Goal: Task Accomplishment & Management: Use online tool/utility

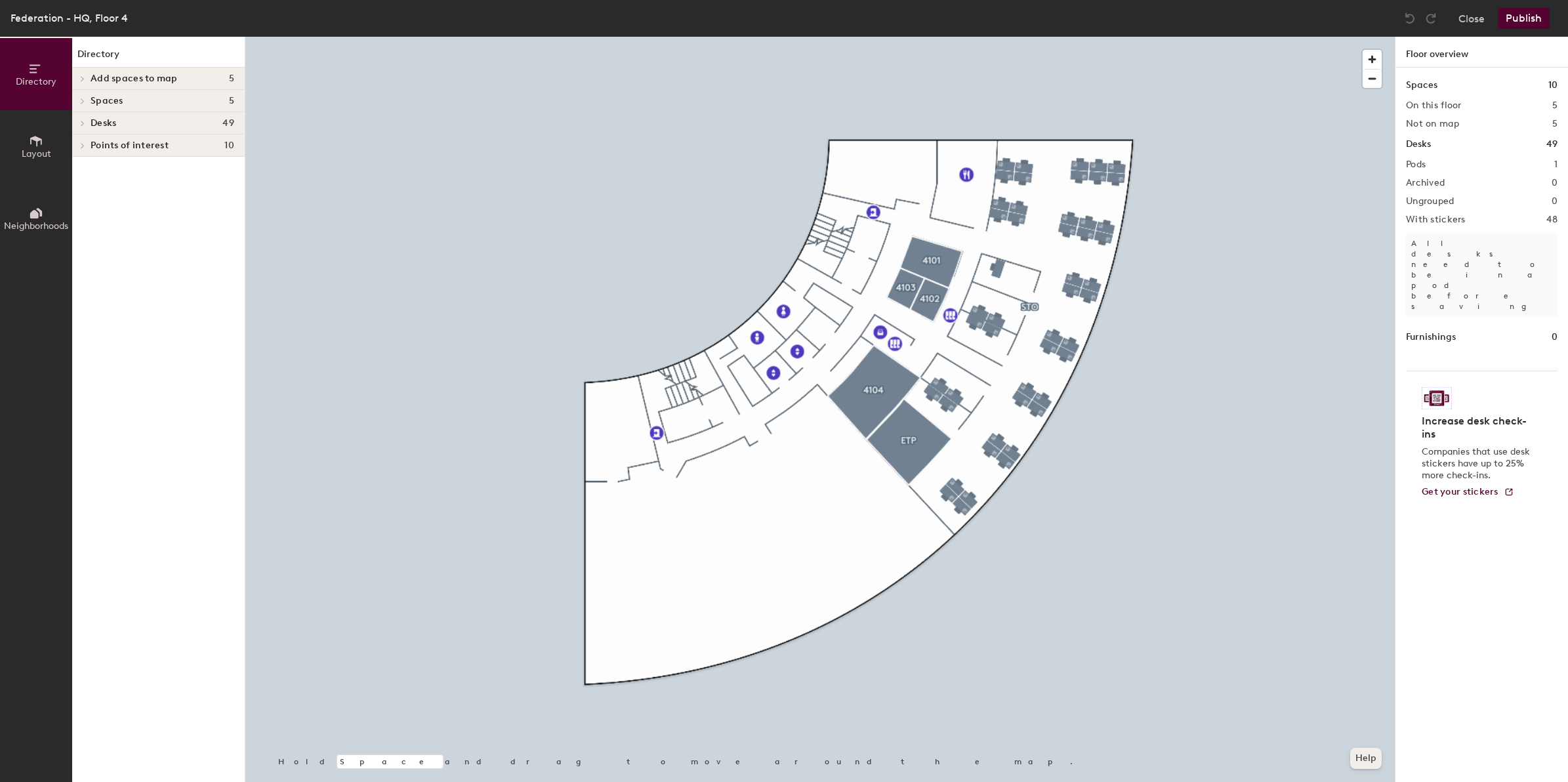
click at [1367, 763] on button "Help" at bounding box center [1366, 759] width 31 height 21
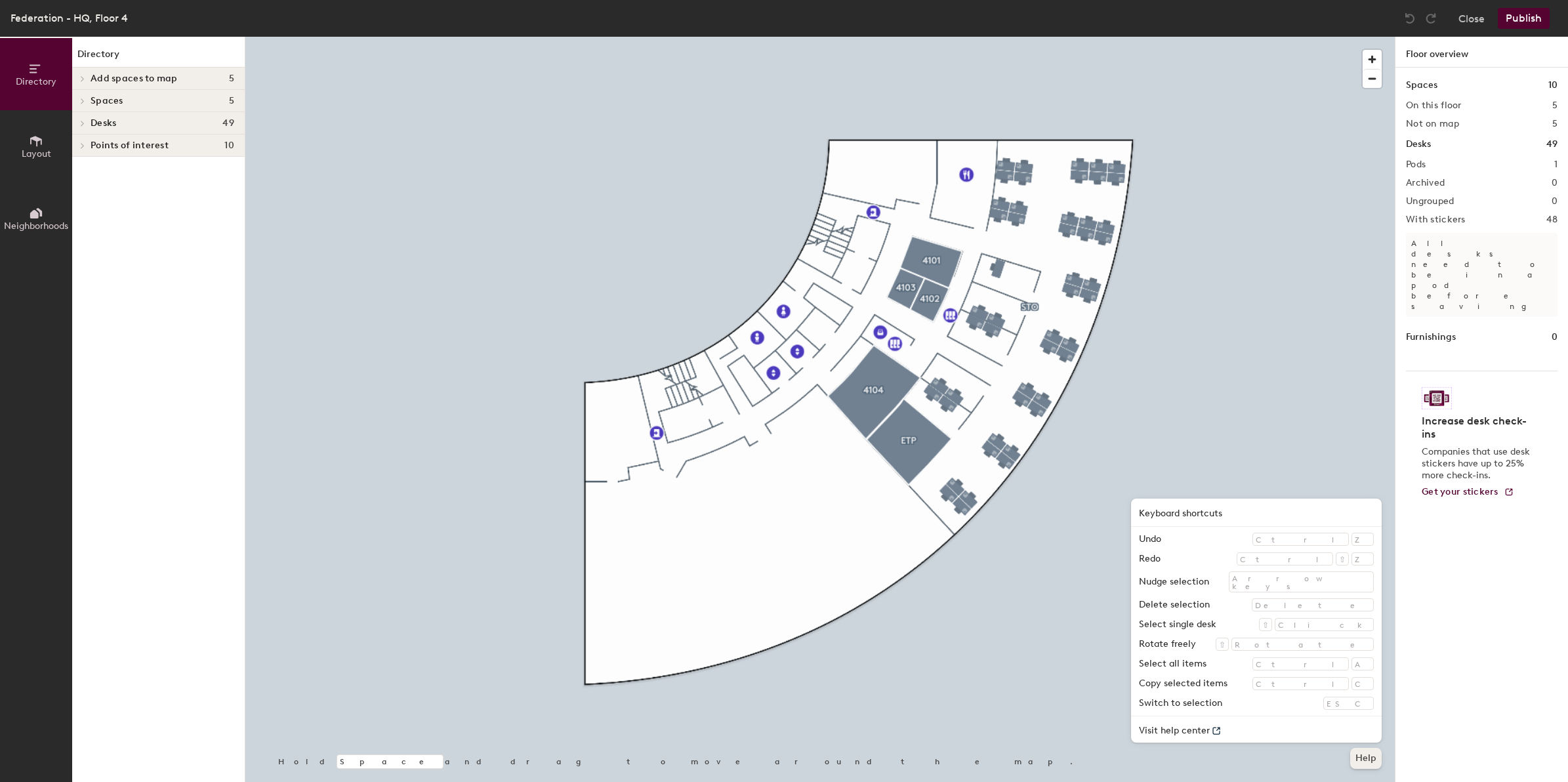
click at [1362, 756] on button "Help" at bounding box center [1366, 759] width 31 height 21
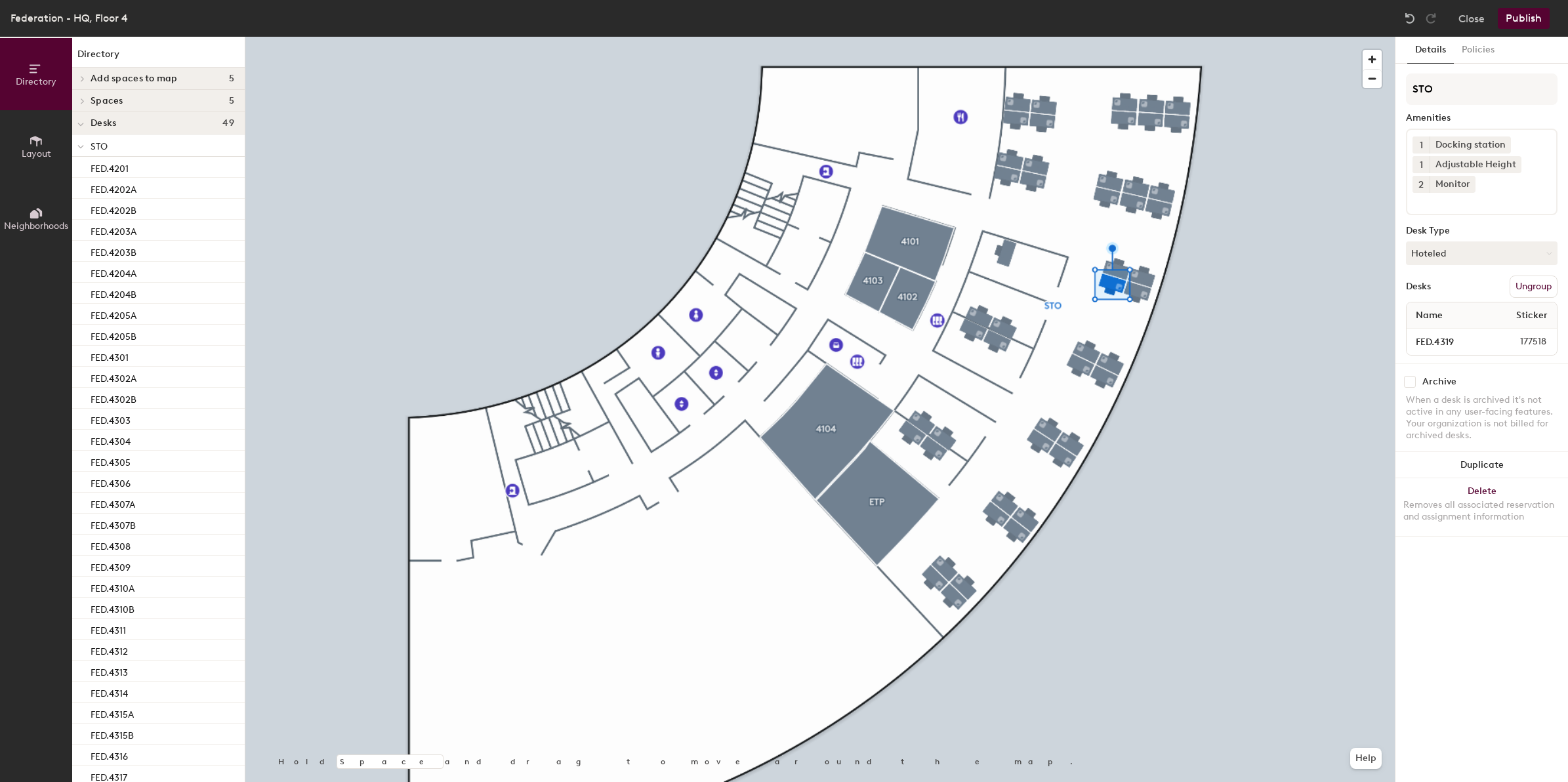
click at [1081, 37] on div at bounding box center [820, 37] width 1149 height 0
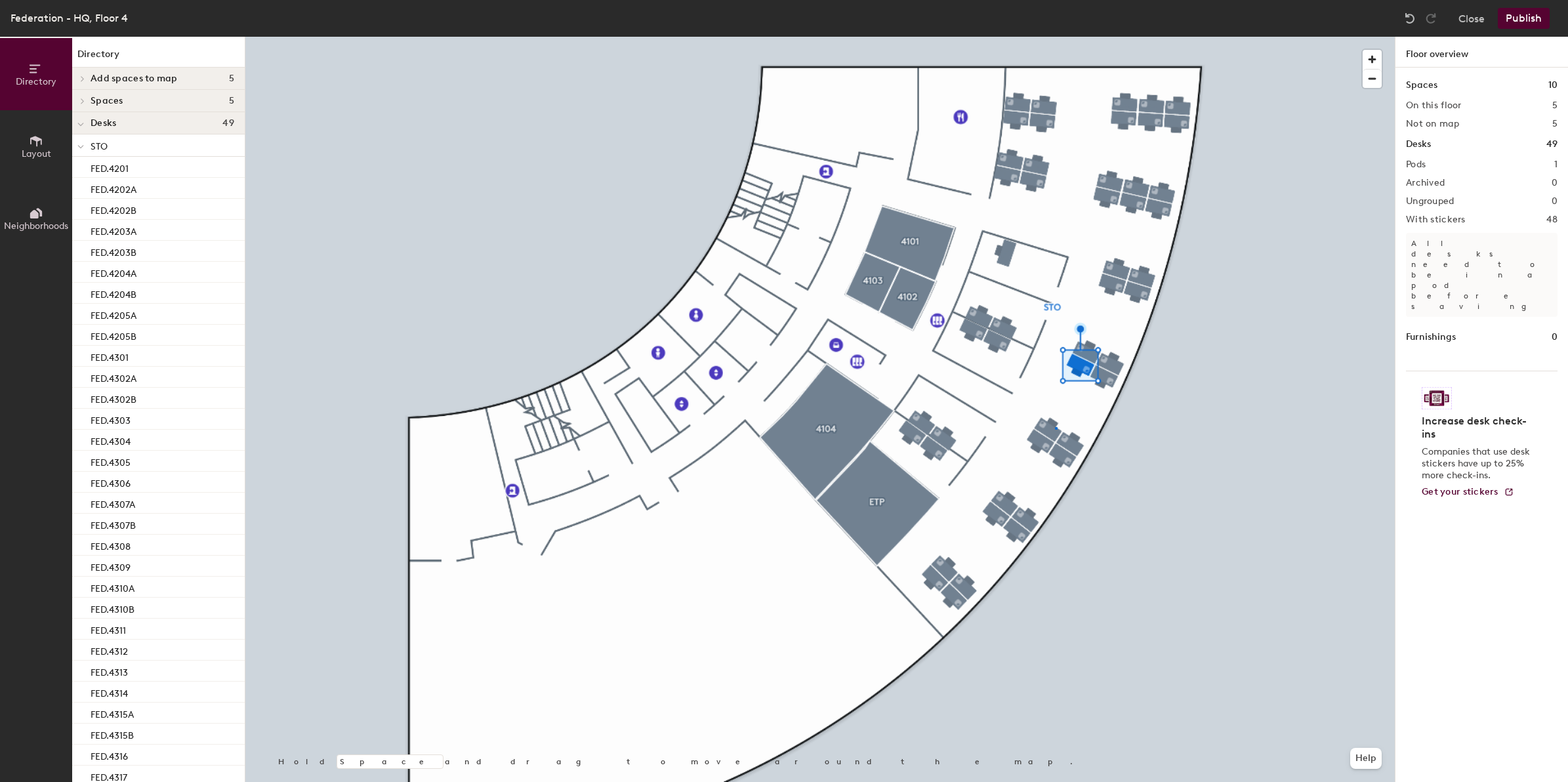
click at [1055, 37] on div at bounding box center [820, 37] width 1149 height 0
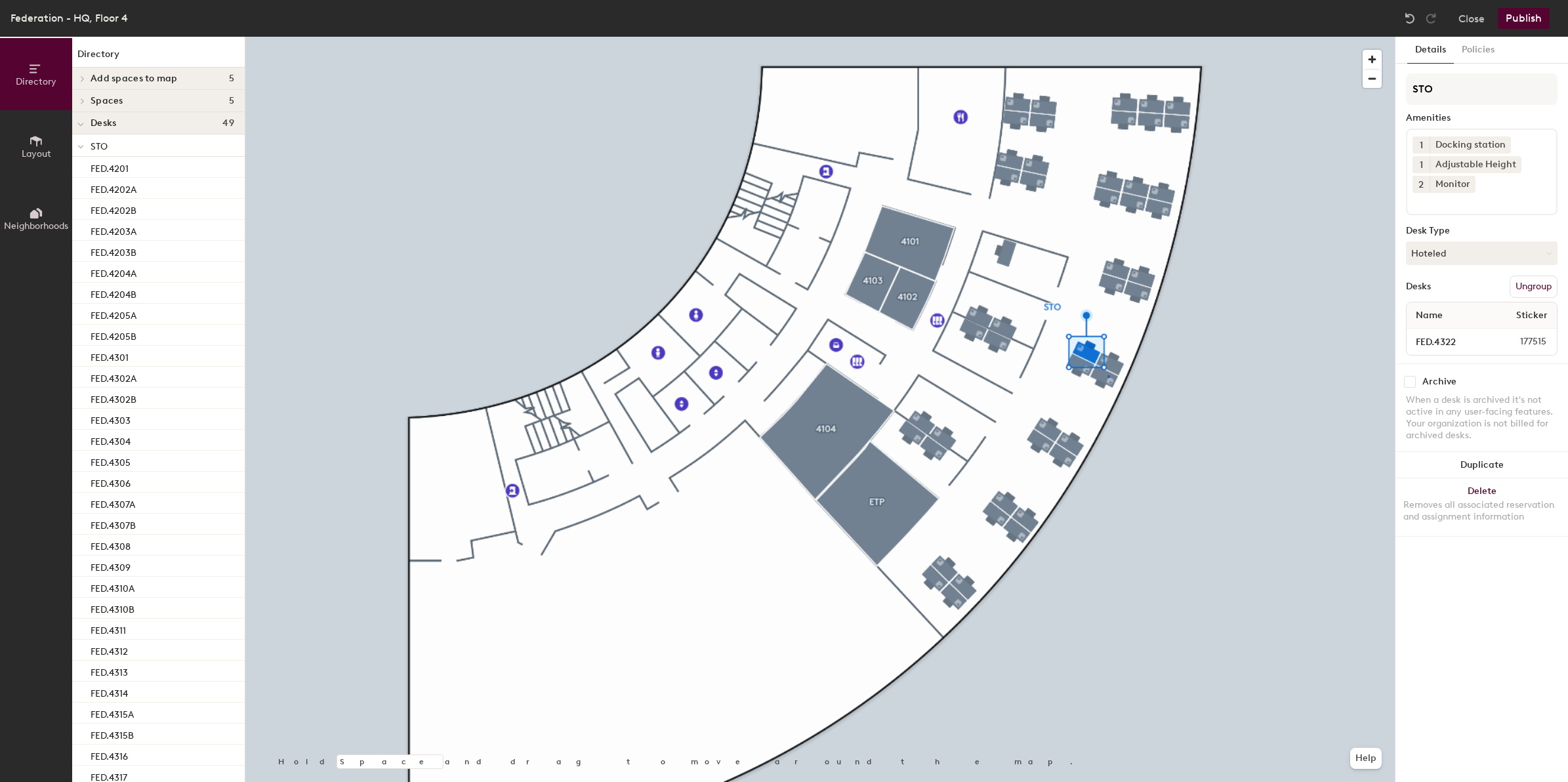
click at [1108, 37] on div at bounding box center [820, 37] width 1149 height 0
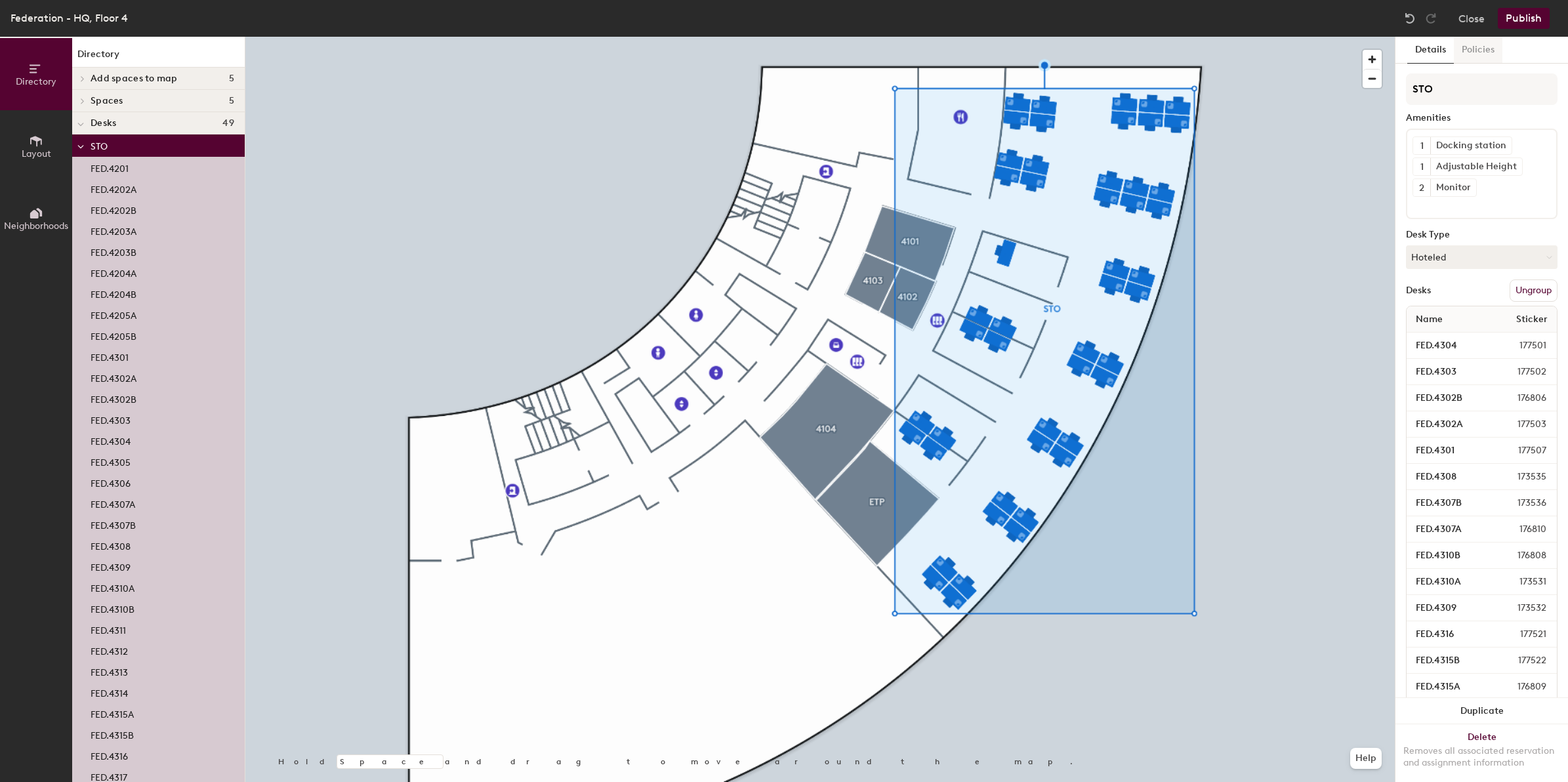
click at [1487, 44] on button "Policies" at bounding box center [1478, 50] width 48 height 27
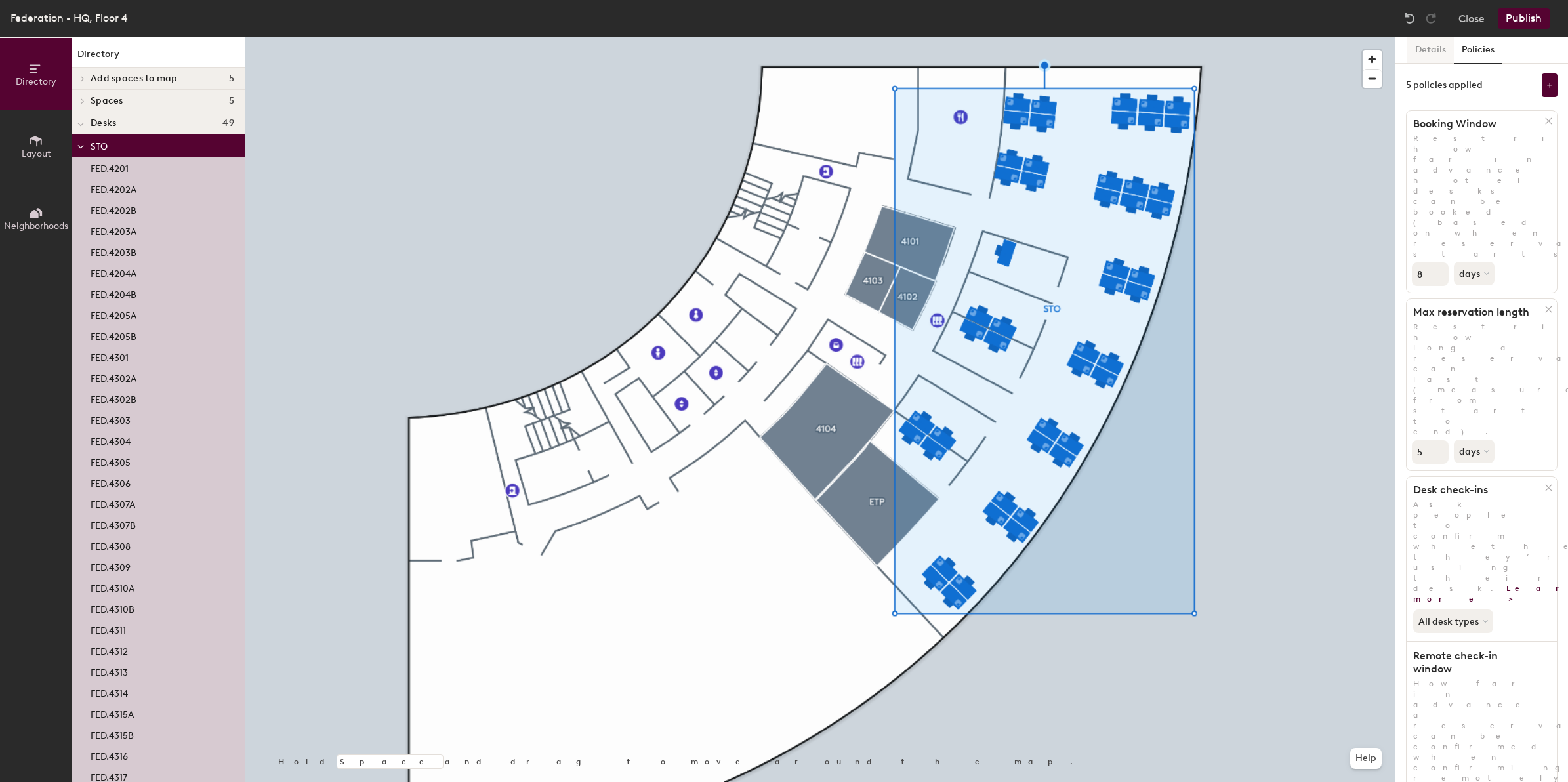
click at [1442, 47] on button "Details" at bounding box center [1431, 50] width 47 height 27
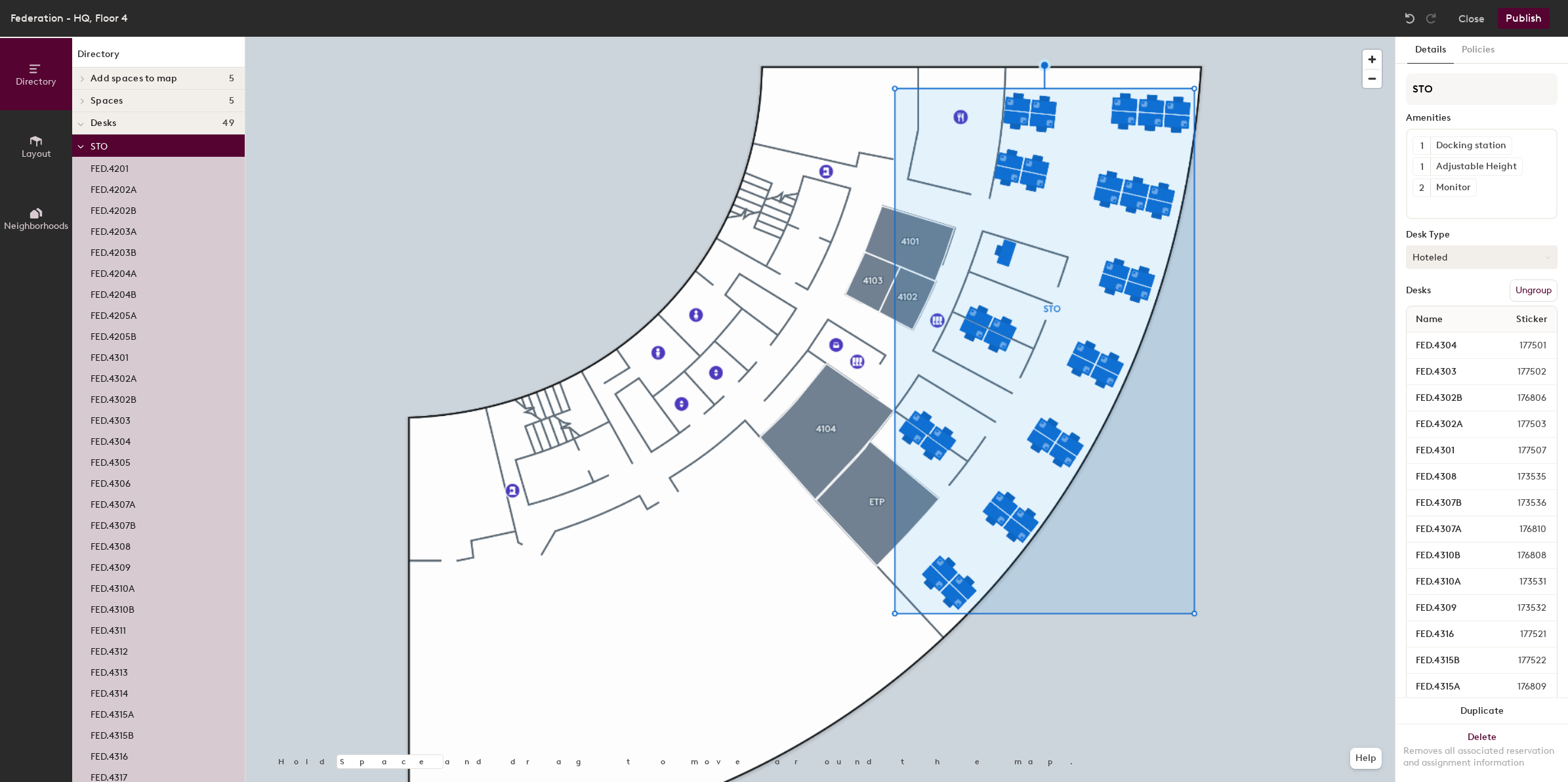
click at [1457, 257] on button "Hoteled" at bounding box center [1482, 256] width 152 height 23
click at [1475, 47] on button "Policies" at bounding box center [1478, 50] width 48 height 27
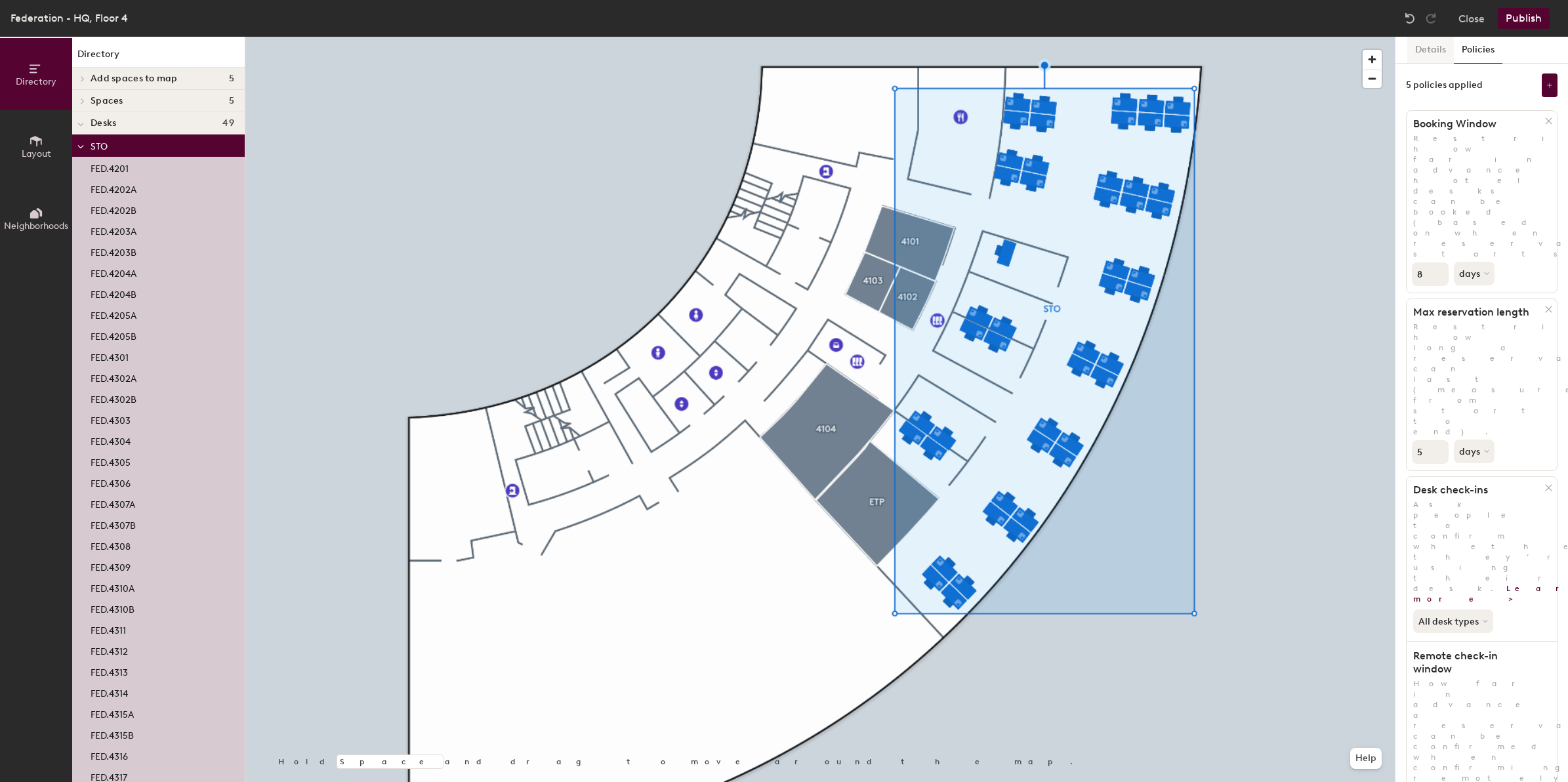
click at [1421, 50] on button "Details" at bounding box center [1431, 50] width 47 height 27
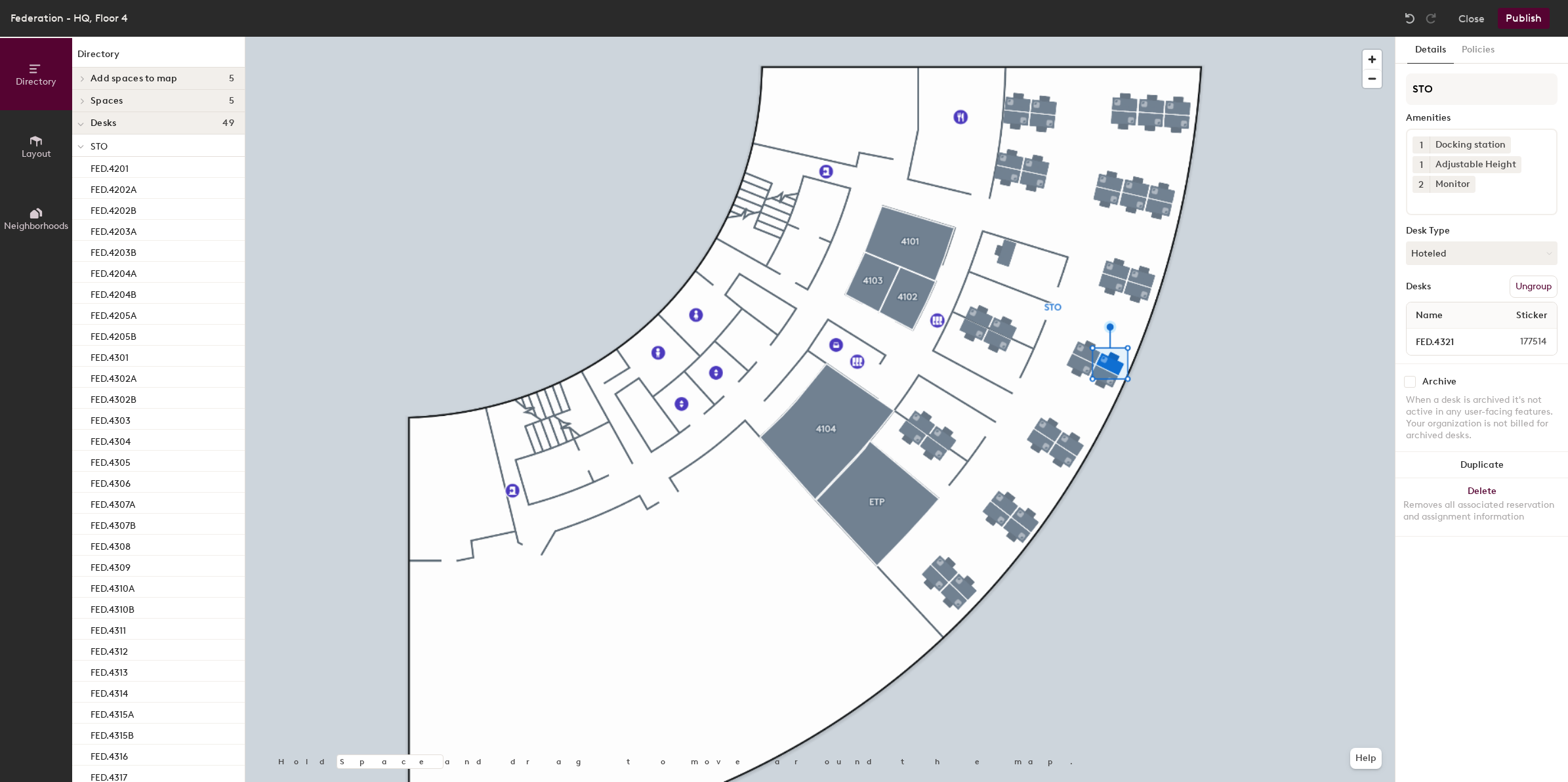
click at [1105, 37] on div at bounding box center [820, 37] width 1149 height 0
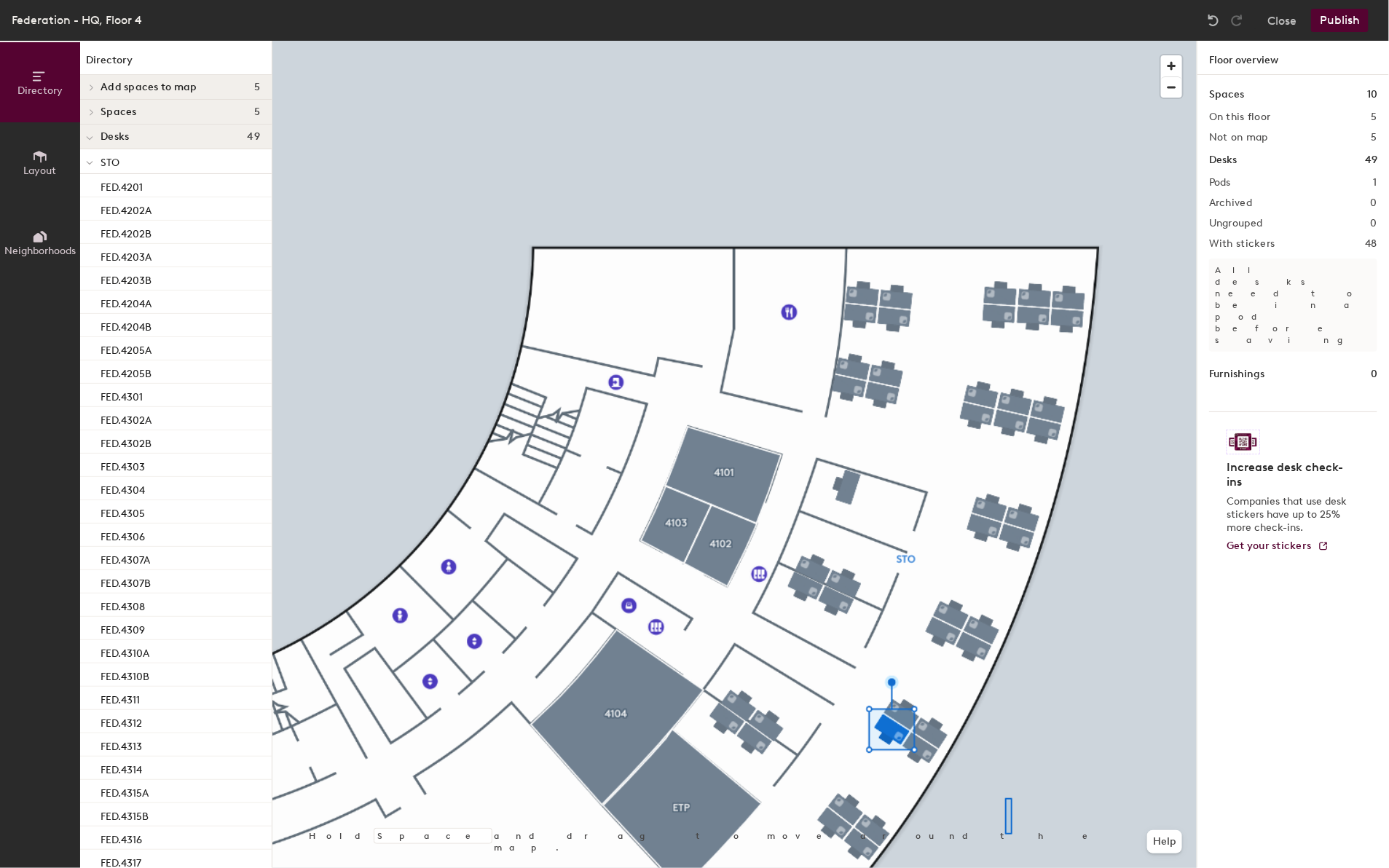
click at [1009, 833] on div at bounding box center [1009, 816] width 8 height 36
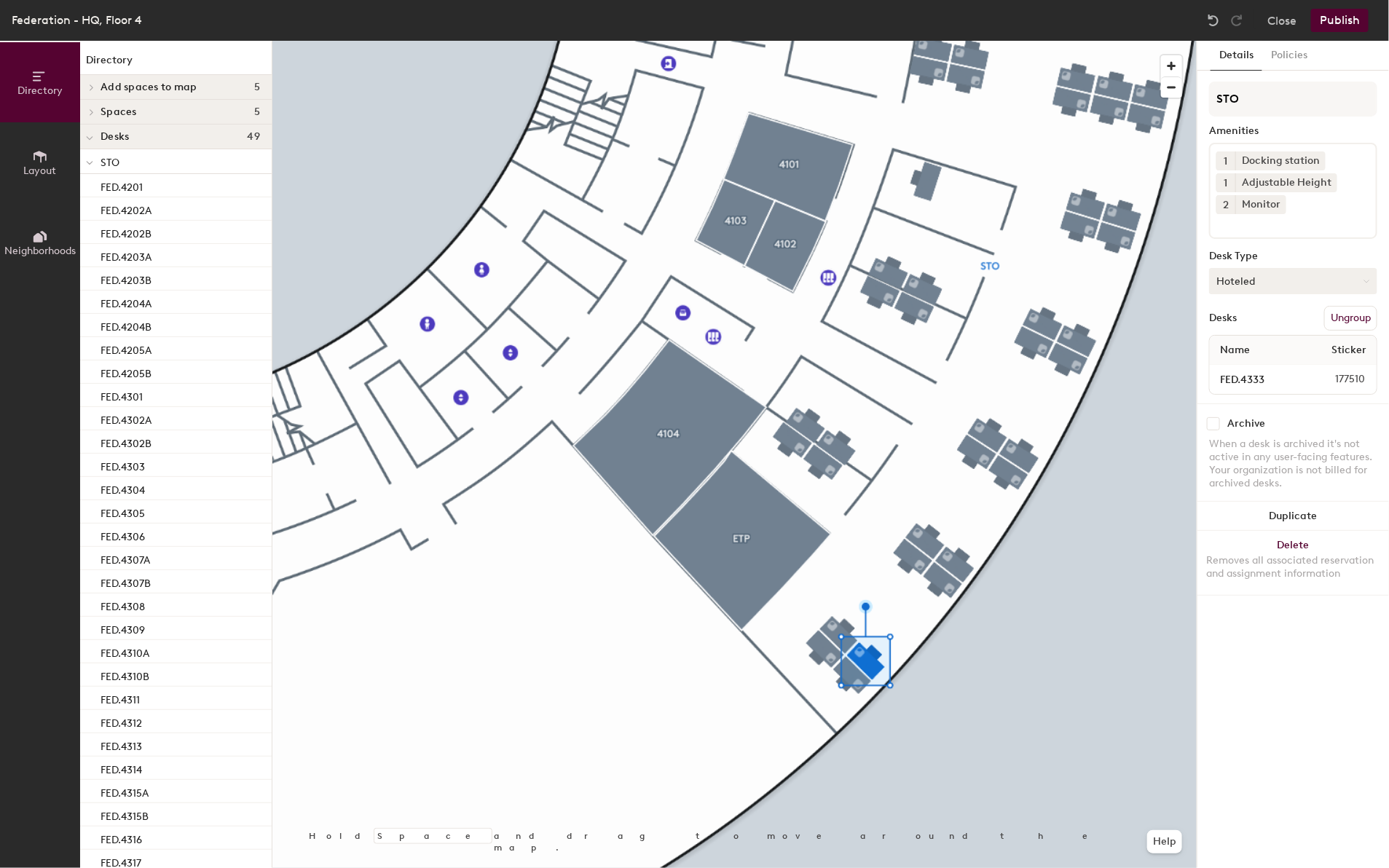
click at [1263, 279] on button "Hoteled" at bounding box center [1293, 281] width 169 height 26
click at [1259, 326] on div "Assigned" at bounding box center [1283, 326] width 146 height 22
click at [1358, 16] on button "Publish" at bounding box center [1340, 20] width 57 height 23
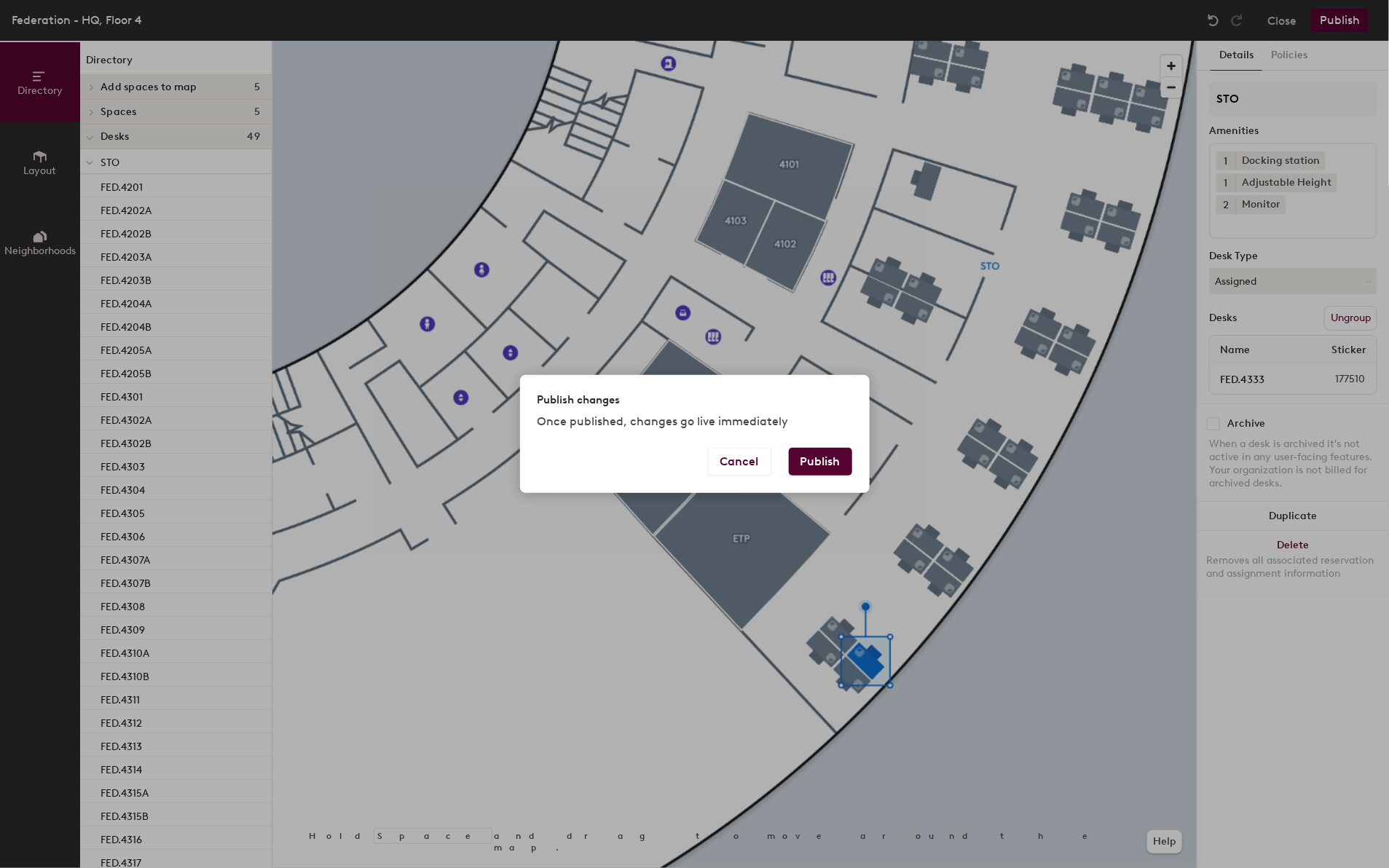
click at [836, 458] on button "Publish" at bounding box center [820, 462] width 63 height 28
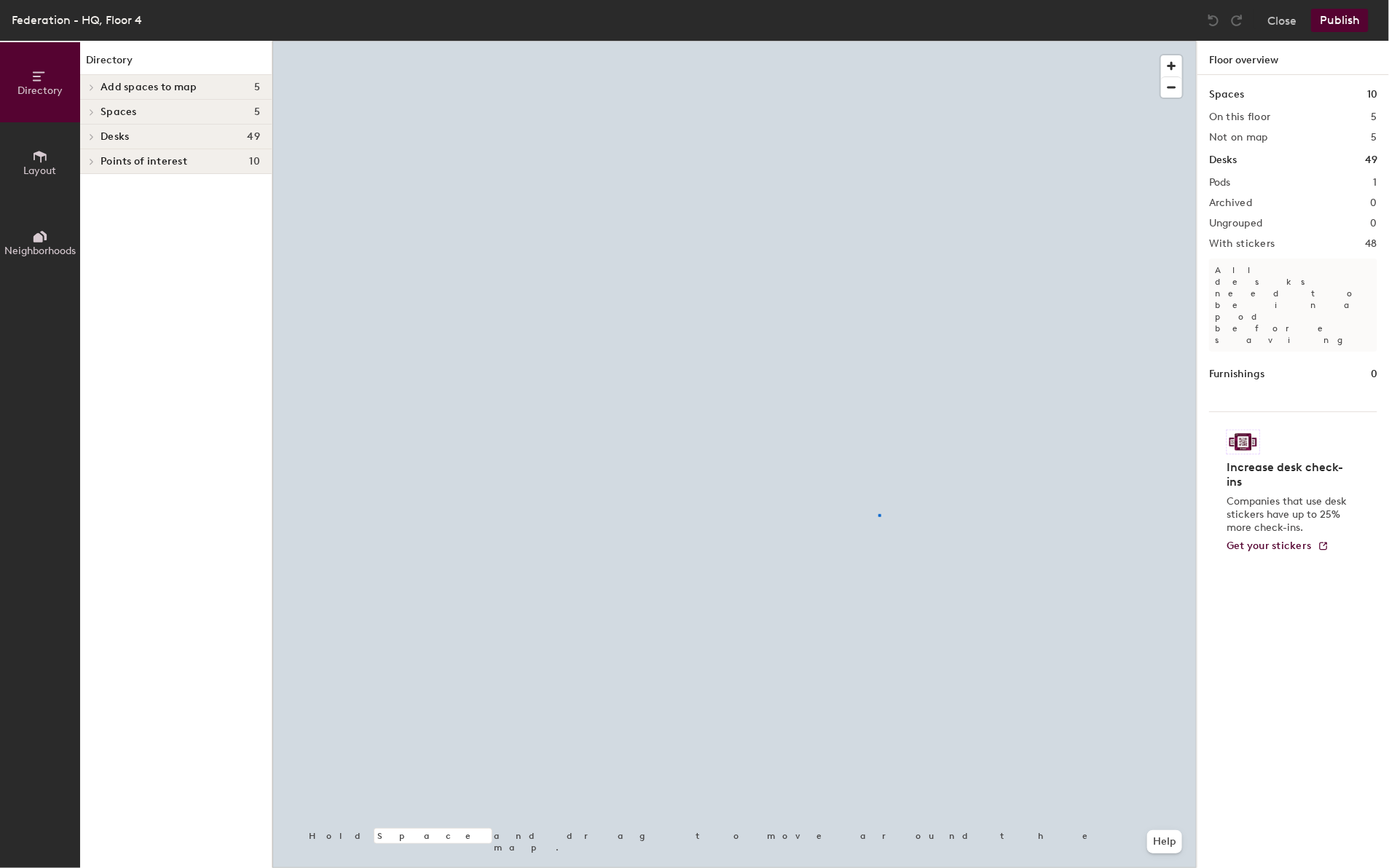
click at [879, 41] on div at bounding box center [734, 41] width 924 height 0
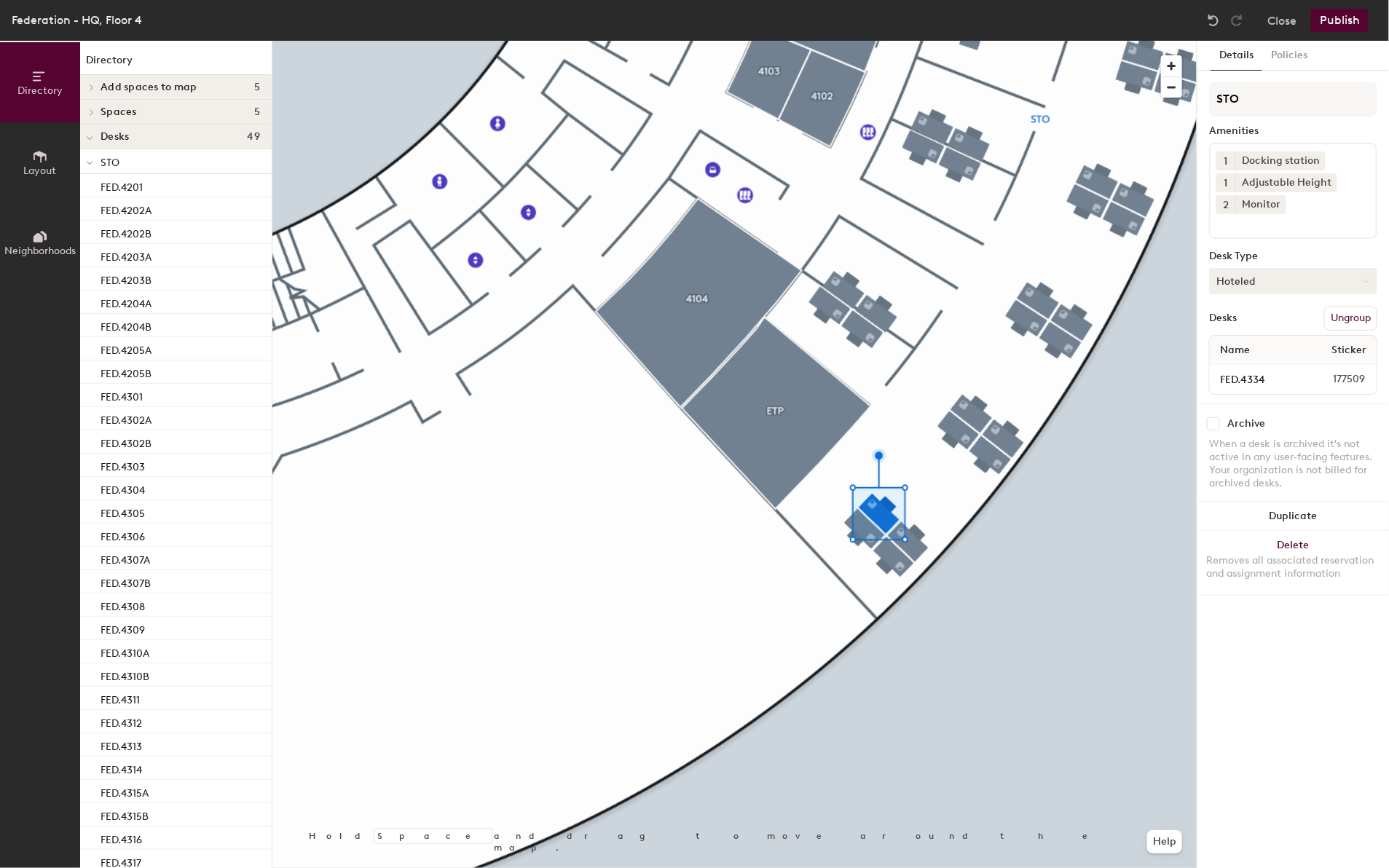
click at [1266, 278] on button "Hoteled" at bounding box center [1293, 281] width 169 height 26
click at [1267, 325] on div "Assigned" at bounding box center [1283, 326] width 146 height 22
click at [1346, 20] on button "Publish" at bounding box center [1340, 20] width 57 height 23
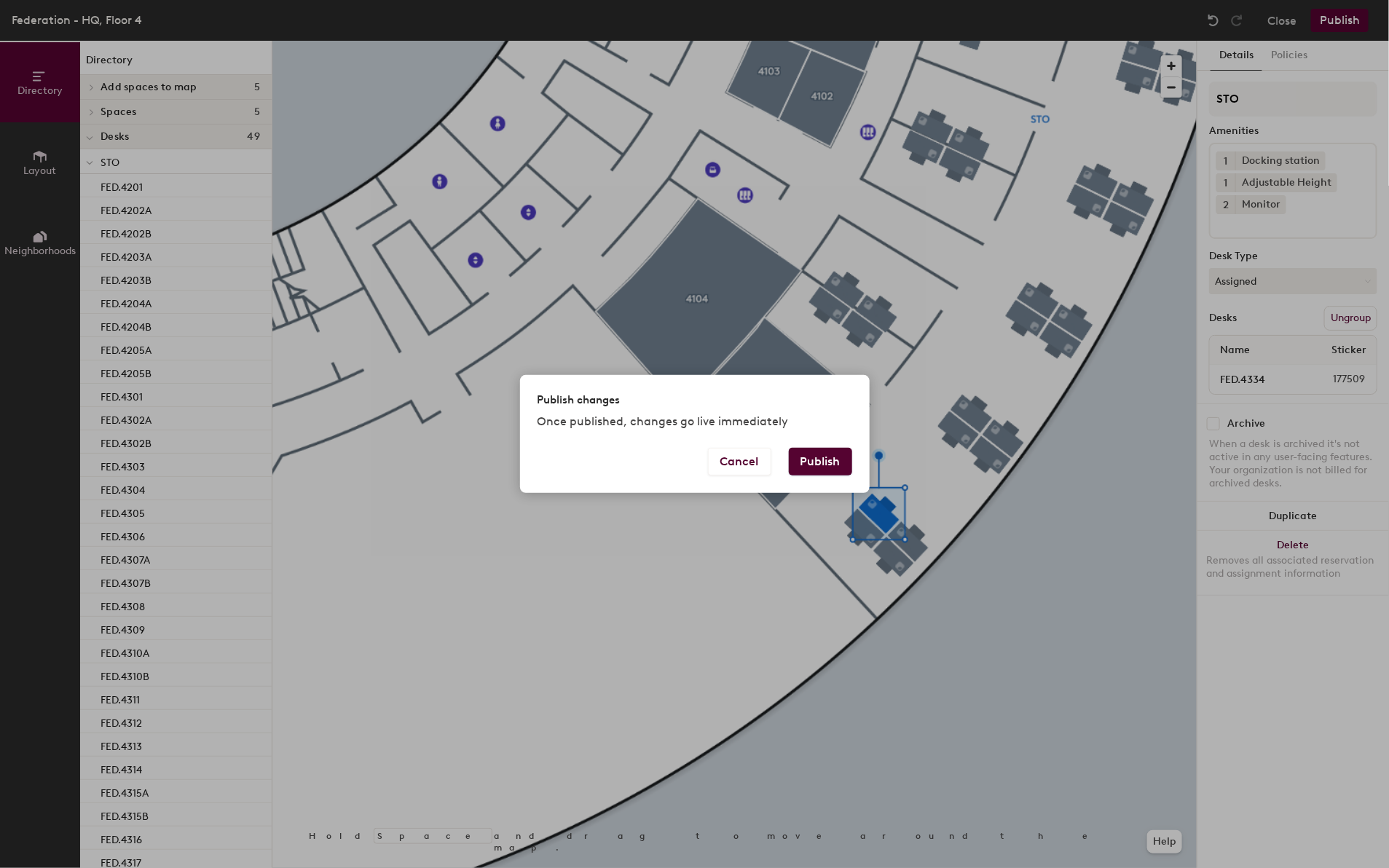
click at [844, 455] on button "Publish" at bounding box center [820, 462] width 63 height 28
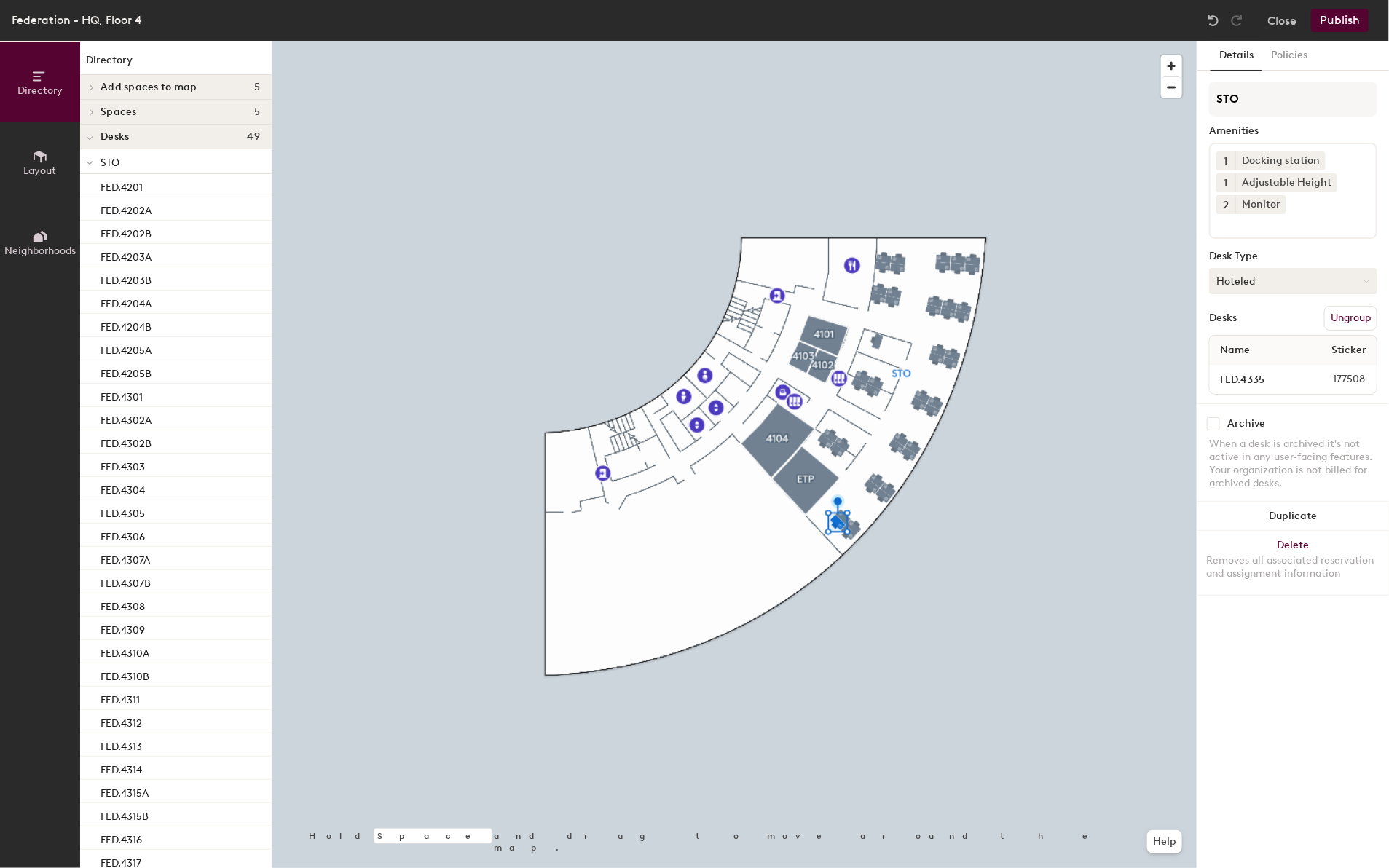
click at [1265, 281] on button "Hoteled" at bounding box center [1293, 281] width 169 height 26
click at [1248, 321] on div "Assigned" at bounding box center [1283, 326] width 146 height 22
click at [1331, 22] on button "Publish" at bounding box center [1340, 20] width 57 height 23
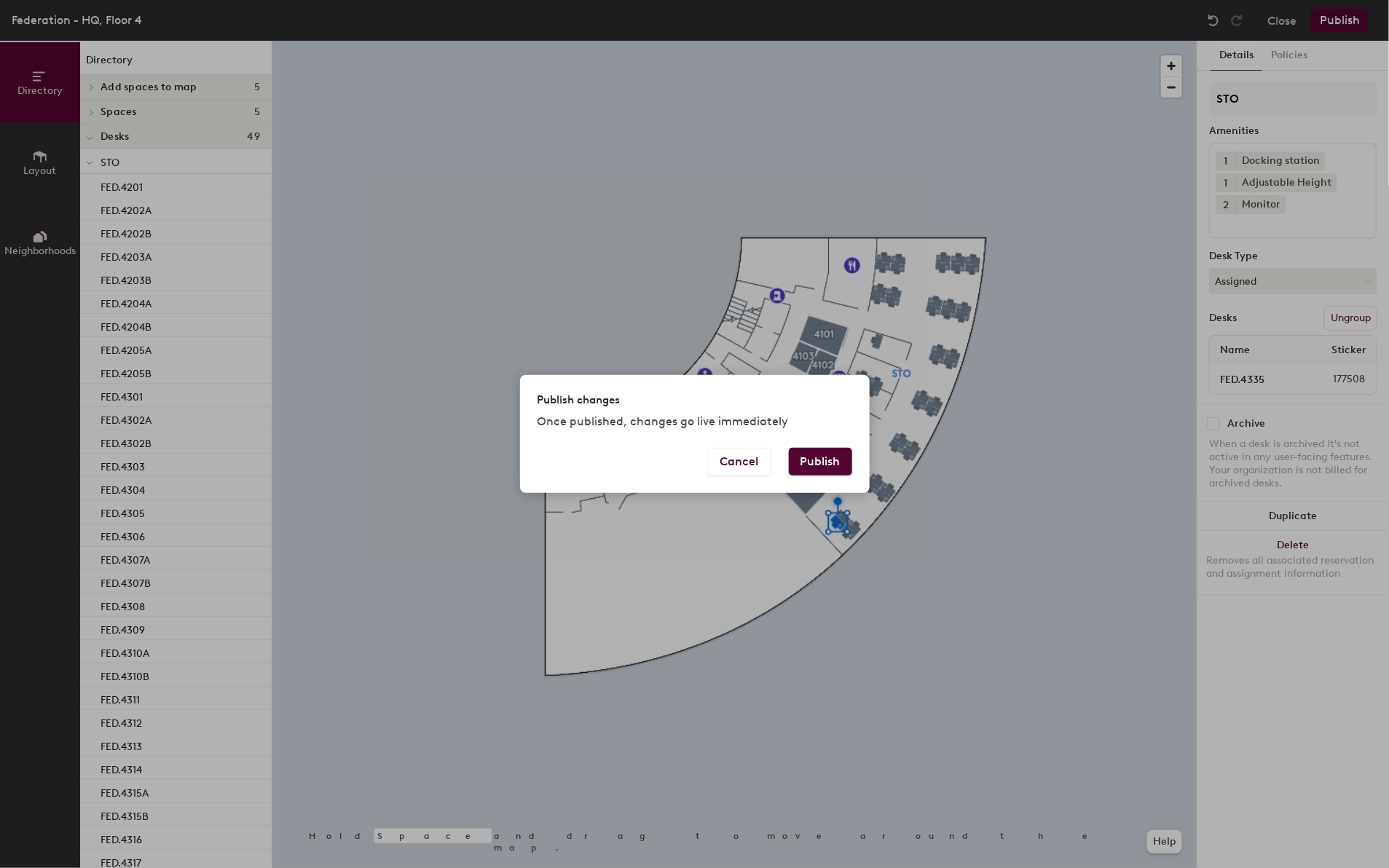
click at [813, 464] on button "Publish" at bounding box center [820, 462] width 63 height 28
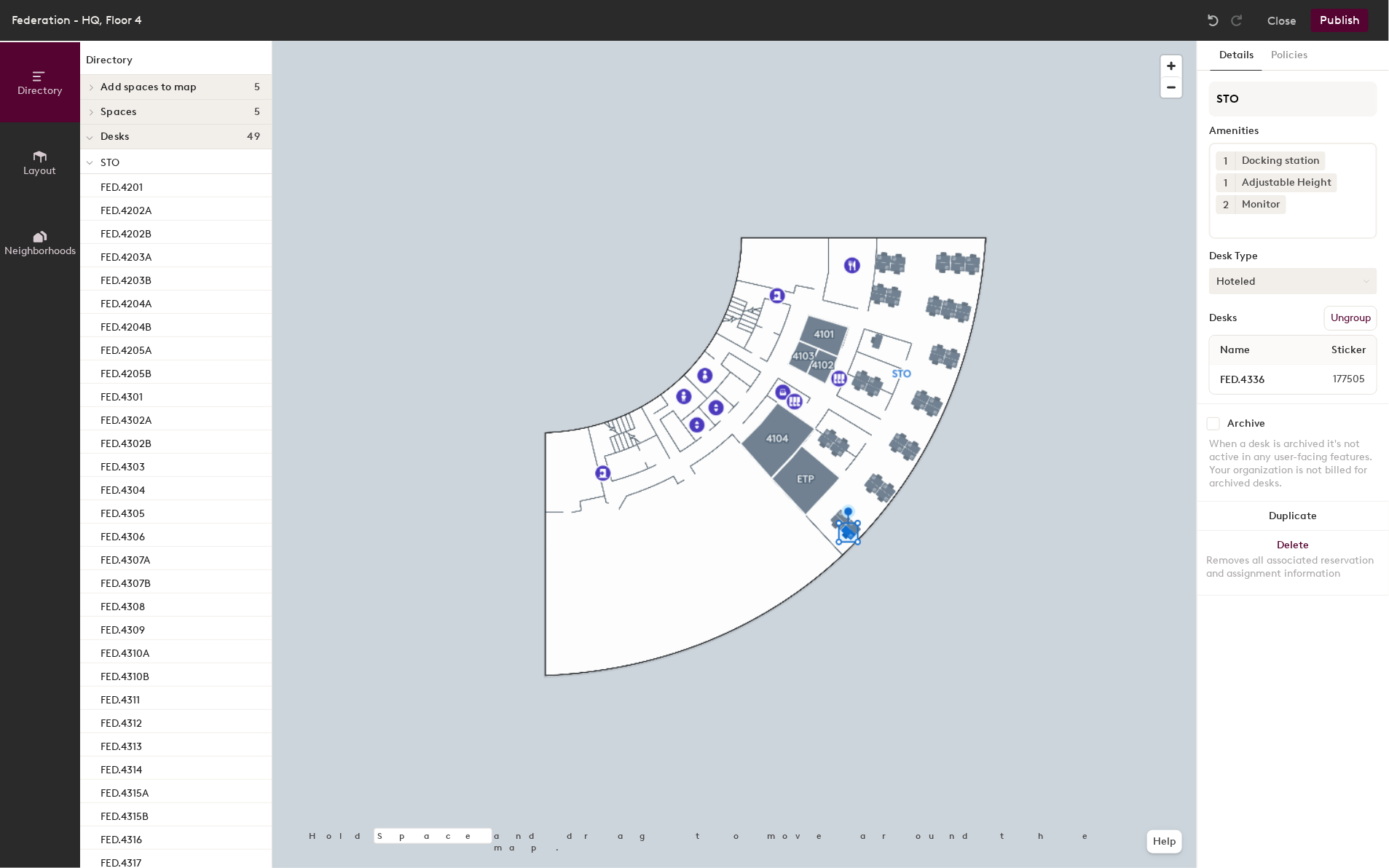
click at [1260, 279] on button "Hoteled" at bounding box center [1293, 281] width 169 height 26
click at [1250, 315] on div "Assigned" at bounding box center [1283, 326] width 146 height 22
click at [1363, 22] on button "Publish" at bounding box center [1340, 20] width 57 height 23
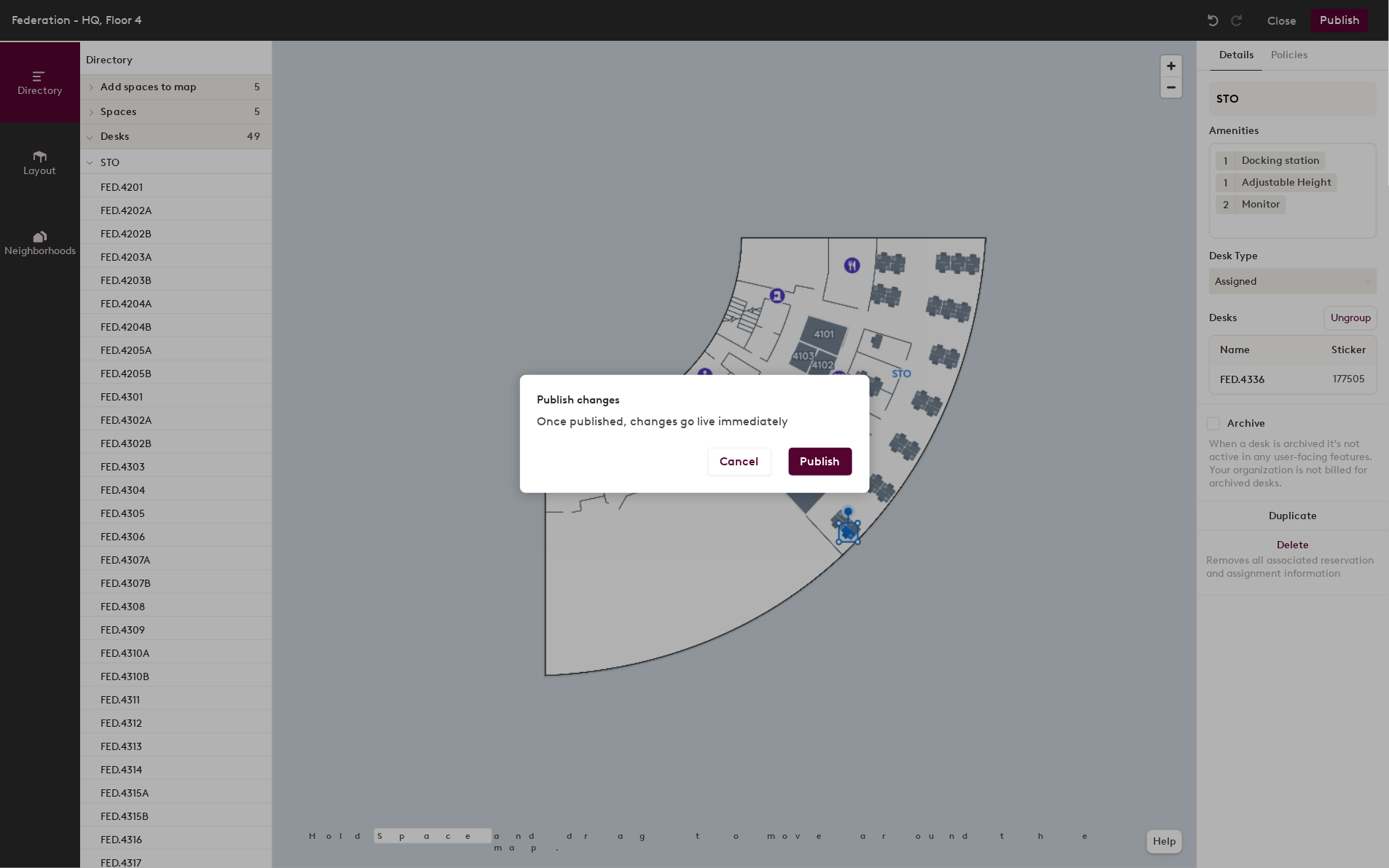
click at [810, 455] on button "Publish" at bounding box center [820, 462] width 63 height 28
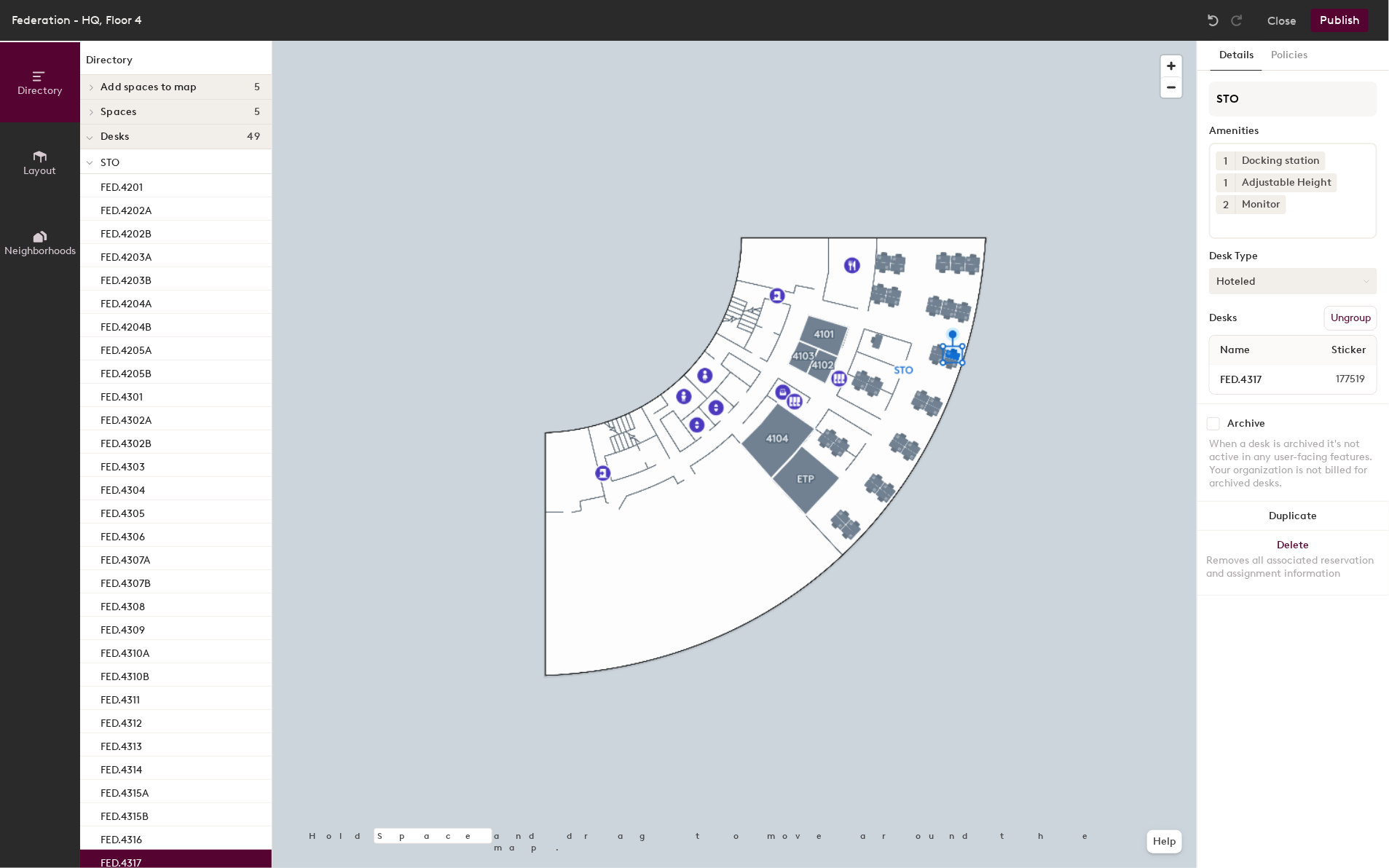
click at [1294, 279] on button "Hoteled" at bounding box center [1293, 281] width 169 height 26
click at [1251, 321] on div "Assigned" at bounding box center [1283, 326] width 146 height 22
click at [1355, 18] on button "Publish" at bounding box center [1340, 20] width 57 height 23
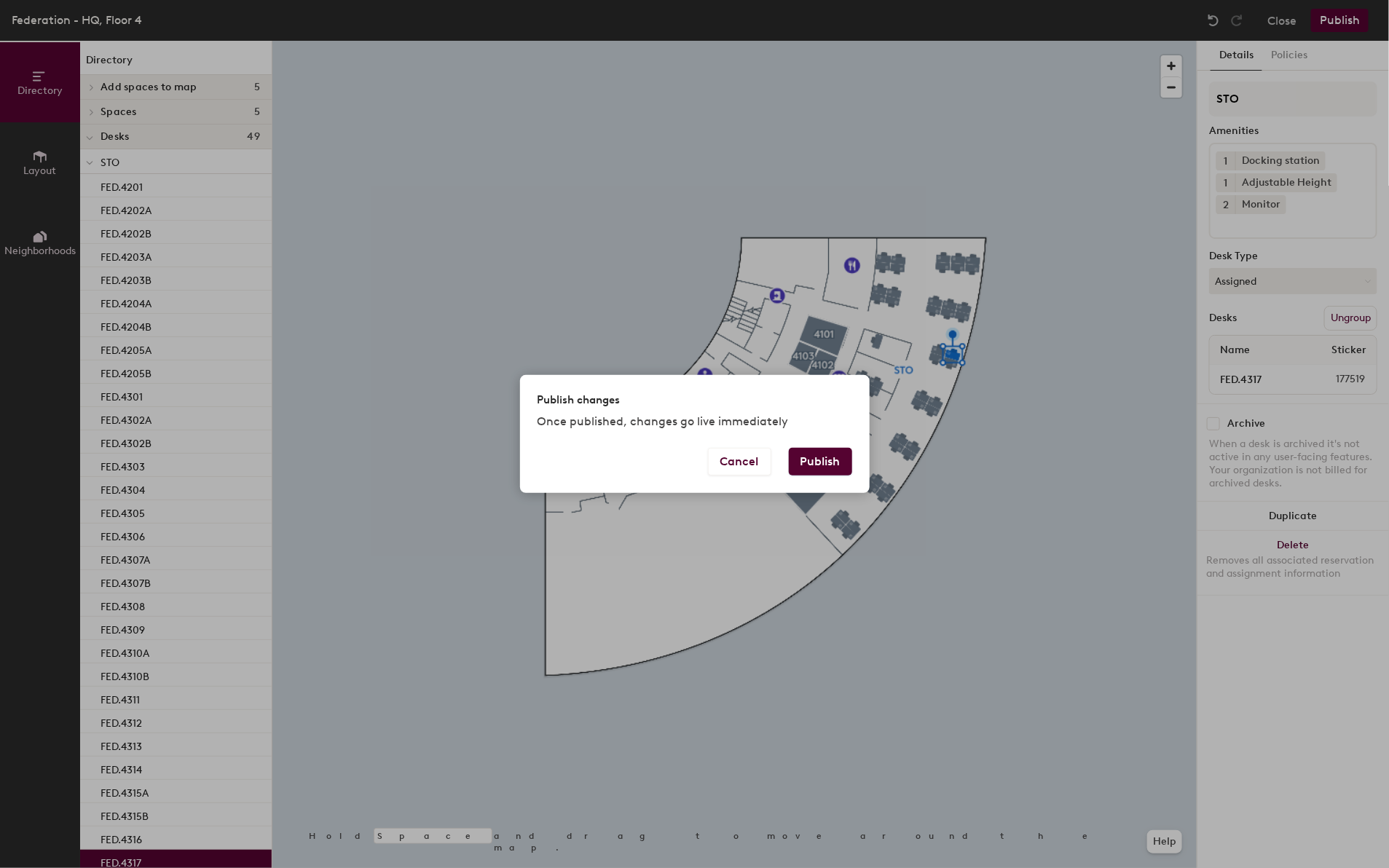
click at [819, 463] on button "Publish" at bounding box center [820, 462] width 63 height 28
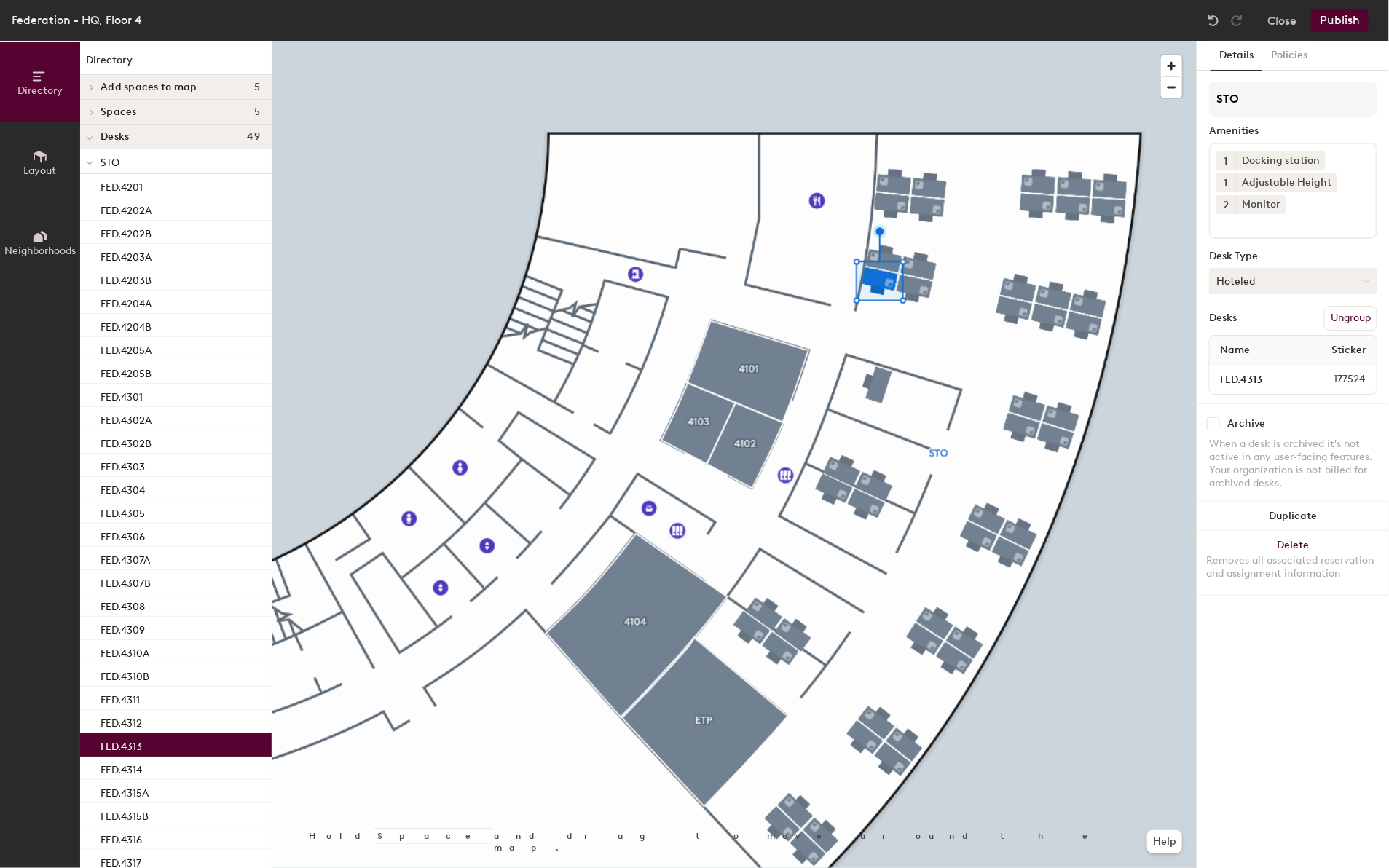
click at [1323, 278] on button "Hoteled" at bounding box center [1293, 281] width 169 height 26
click at [1261, 323] on div "Assigned" at bounding box center [1283, 326] width 146 height 22
click at [1312, 278] on button "Assigned" at bounding box center [1293, 281] width 169 height 26
click at [1352, 13] on button "Publish" at bounding box center [1340, 20] width 57 height 23
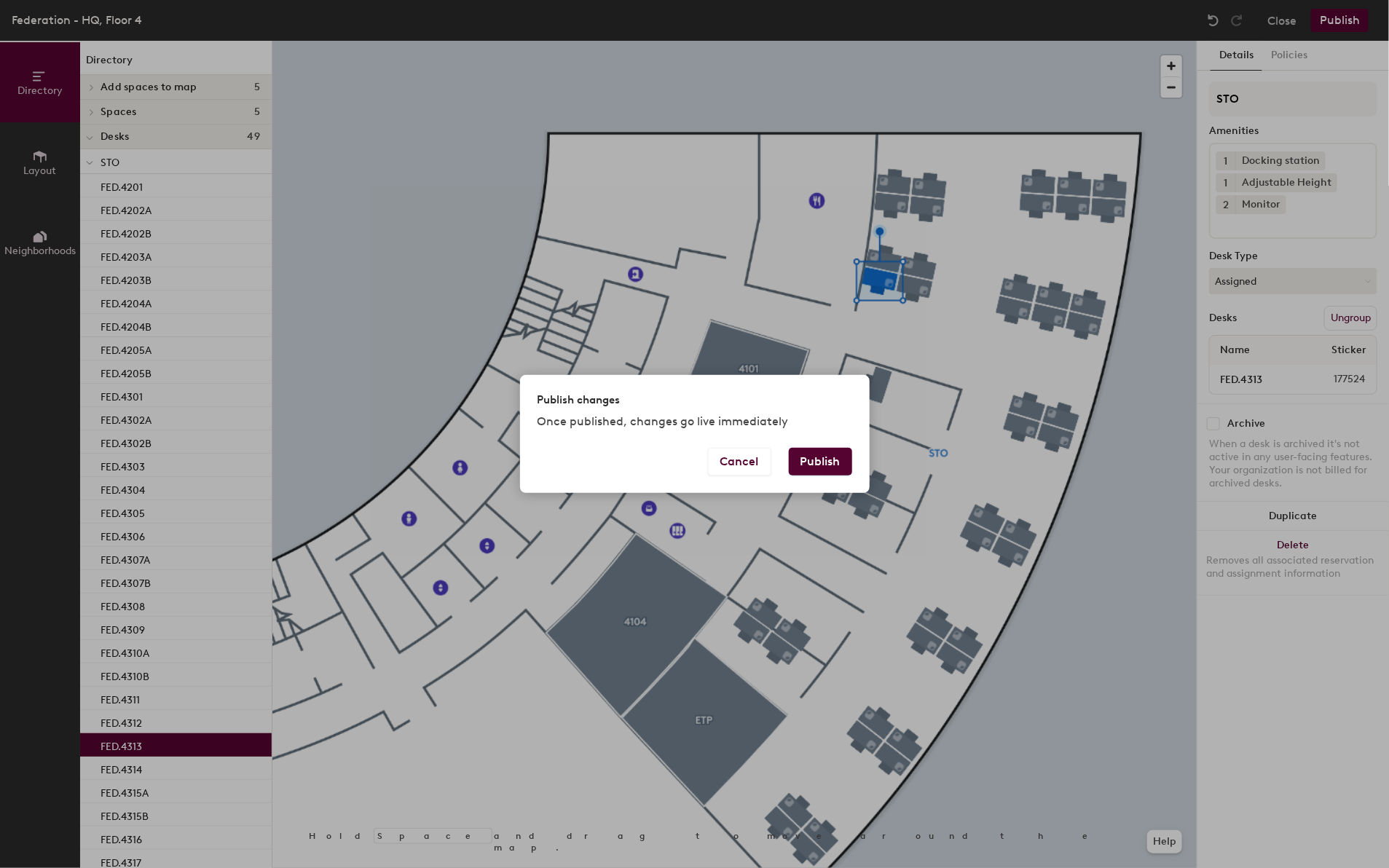
click at [809, 463] on button "Publish" at bounding box center [820, 462] width 63 height 28
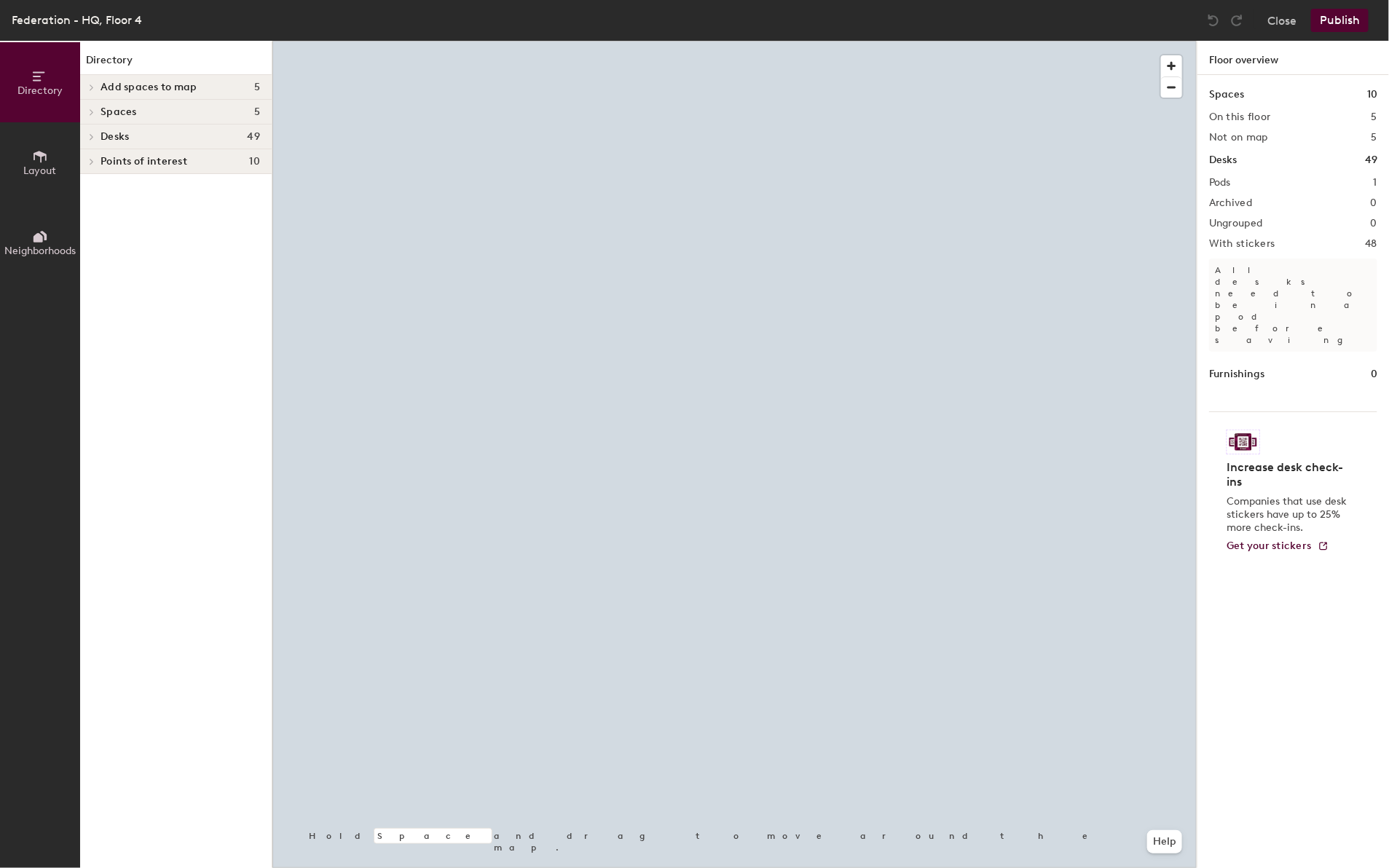
click at [907, 41] on div at bounding box center [734, 41] width 924 height 0
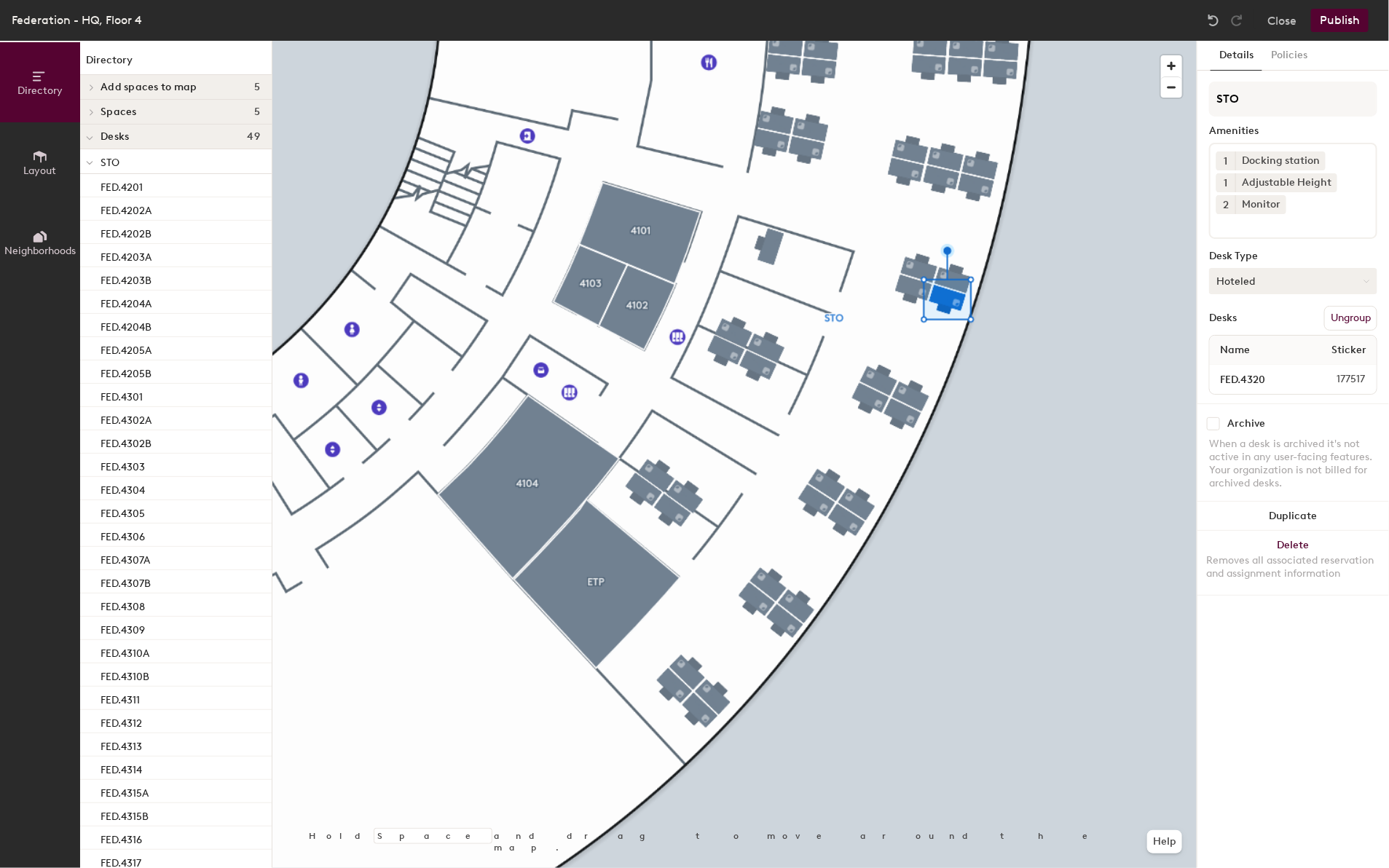
click at [1294, 278] on button "Hoteled" at bounding box center [1293, 281] width 169 height 26
click at [1259, 321] on div "Assigned" at bounding box center [1283, 326] width 146 height 22
click at [1344, 24] on button "Publish" at bounding box center [1340, 20] width 57 height 23
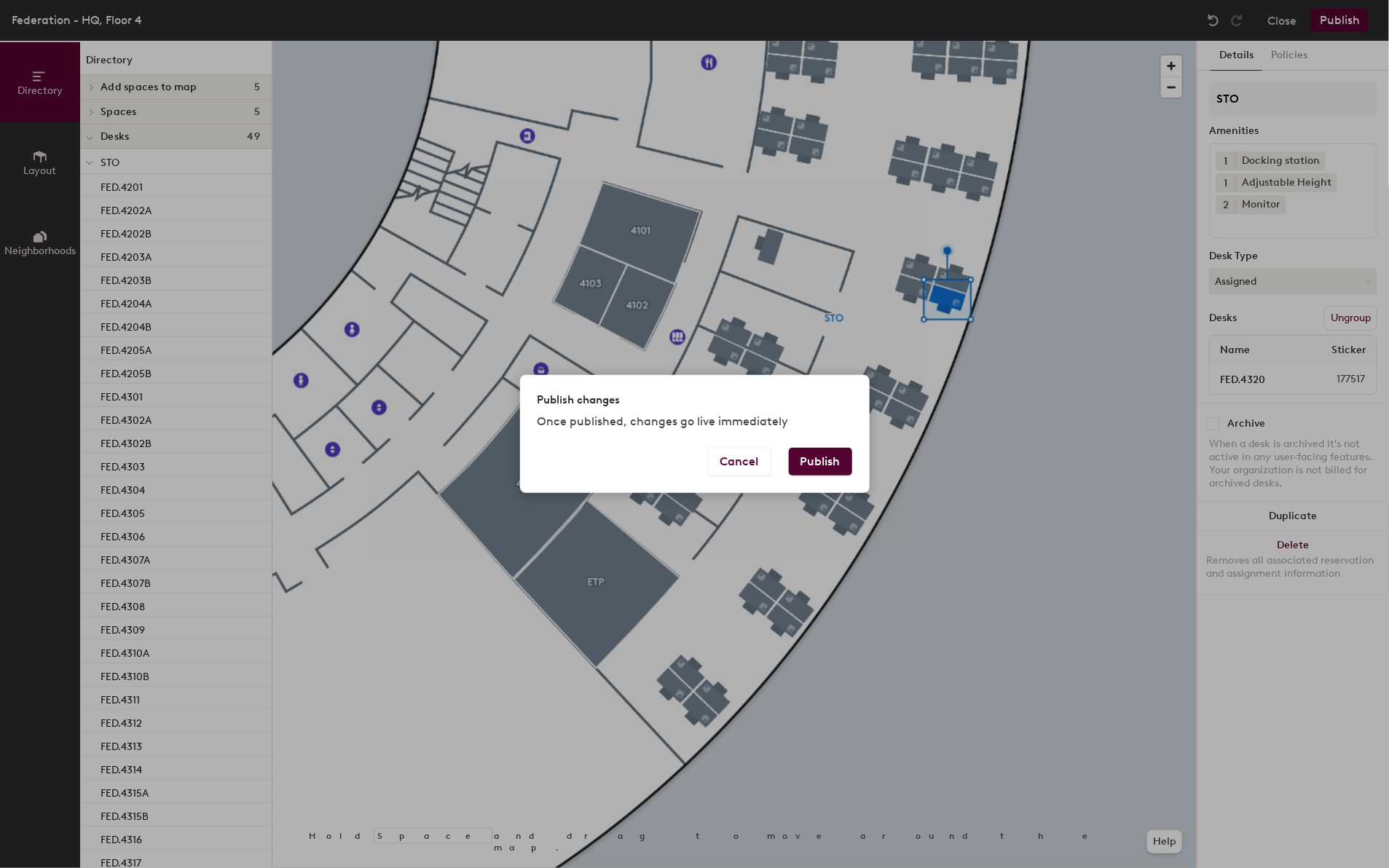
click at [823, 467] on button "Publish" at bounding box center [820, 462] width 63 height 28
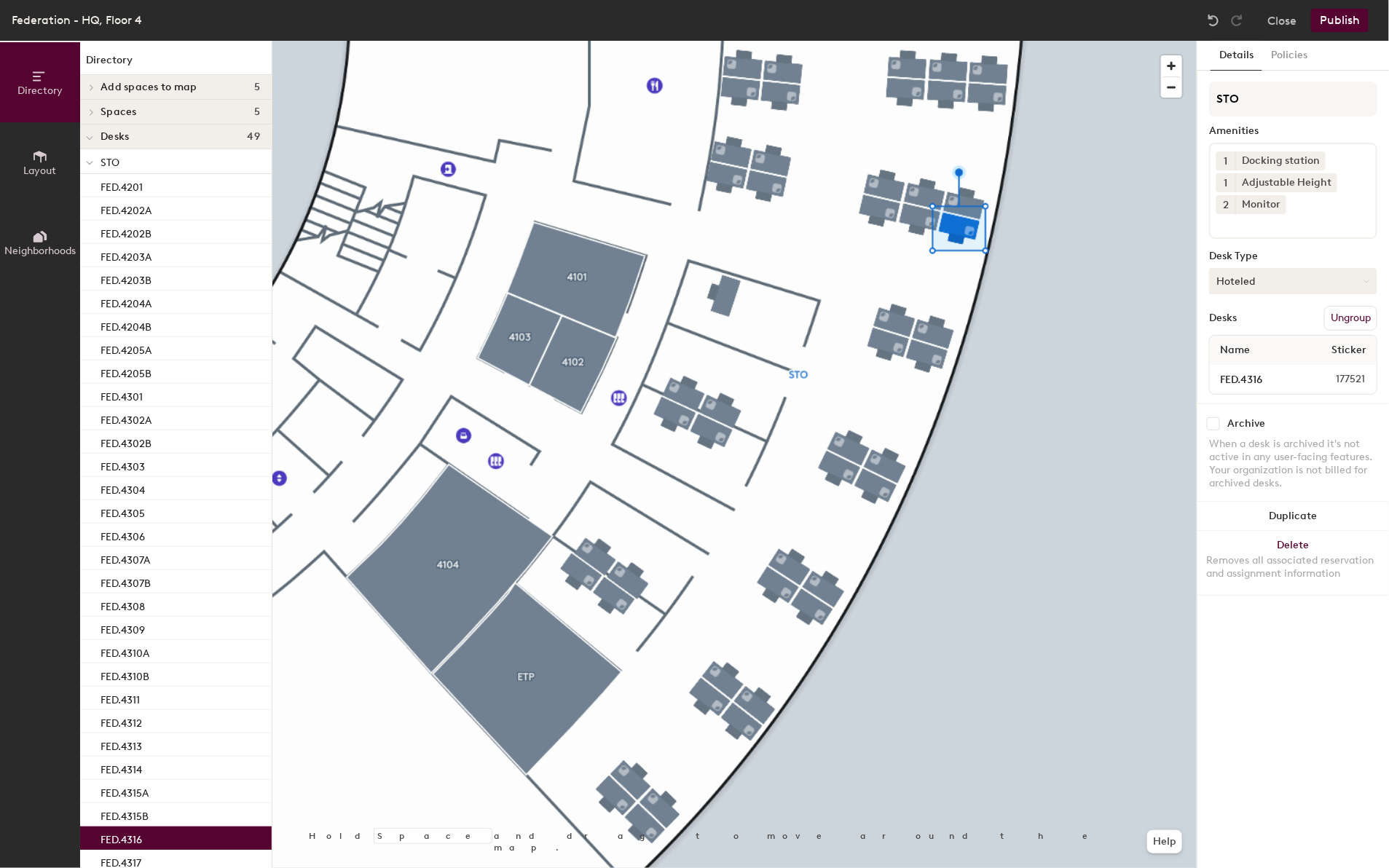
click at [1273, 278] on button "Hoteled" at bounding box center [1293, 281] width 169 height 26
click at [1253, 324] on div "Assigned" at bounding box center [1283, 326] width 146 height 22
click at [1340, 15] on button "Publish" at bounding box center [1340, 20] width 57 height 23
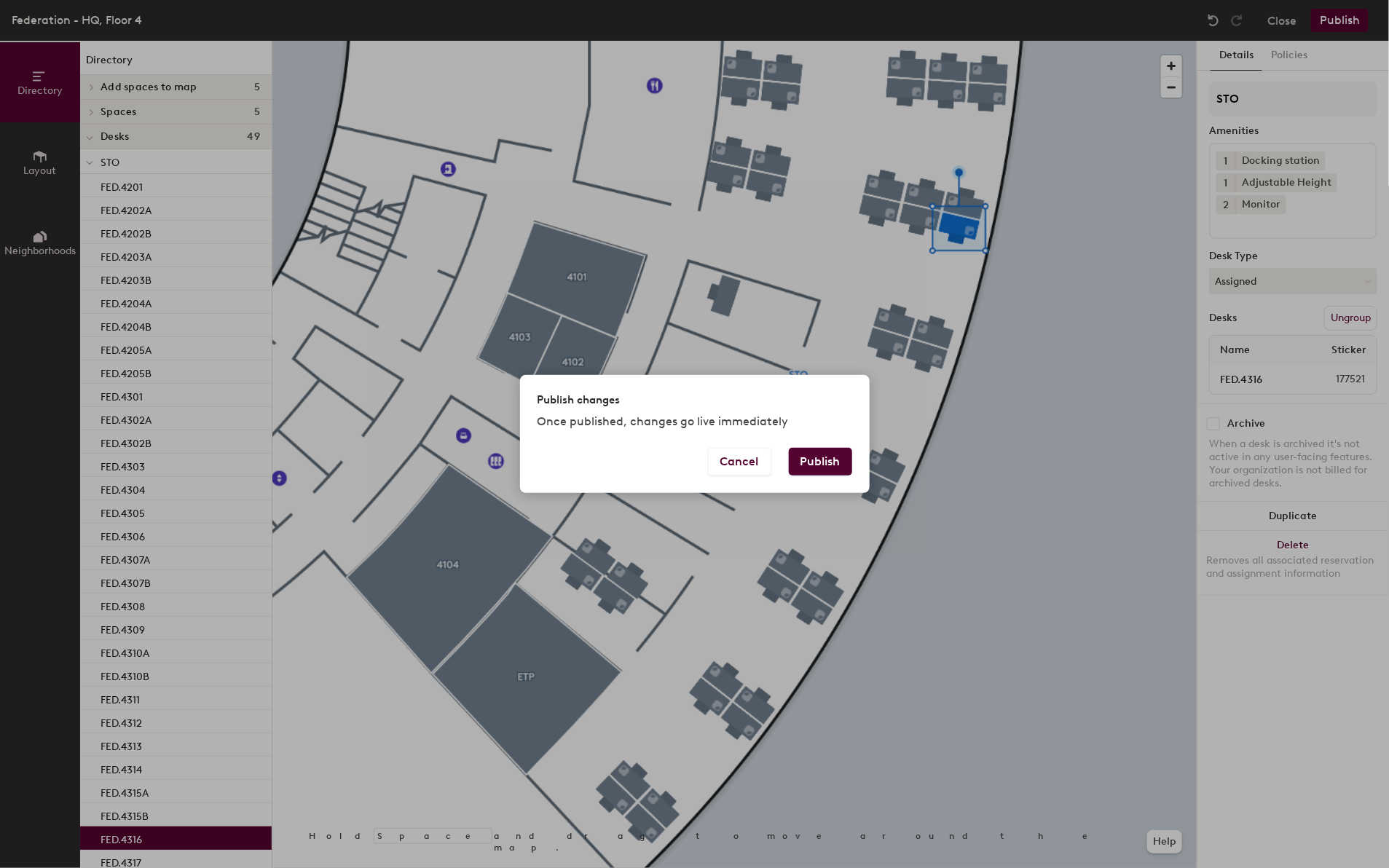
click at [798, 464] on button "Publish" at bounding box center [820, 462] width 63 height 28
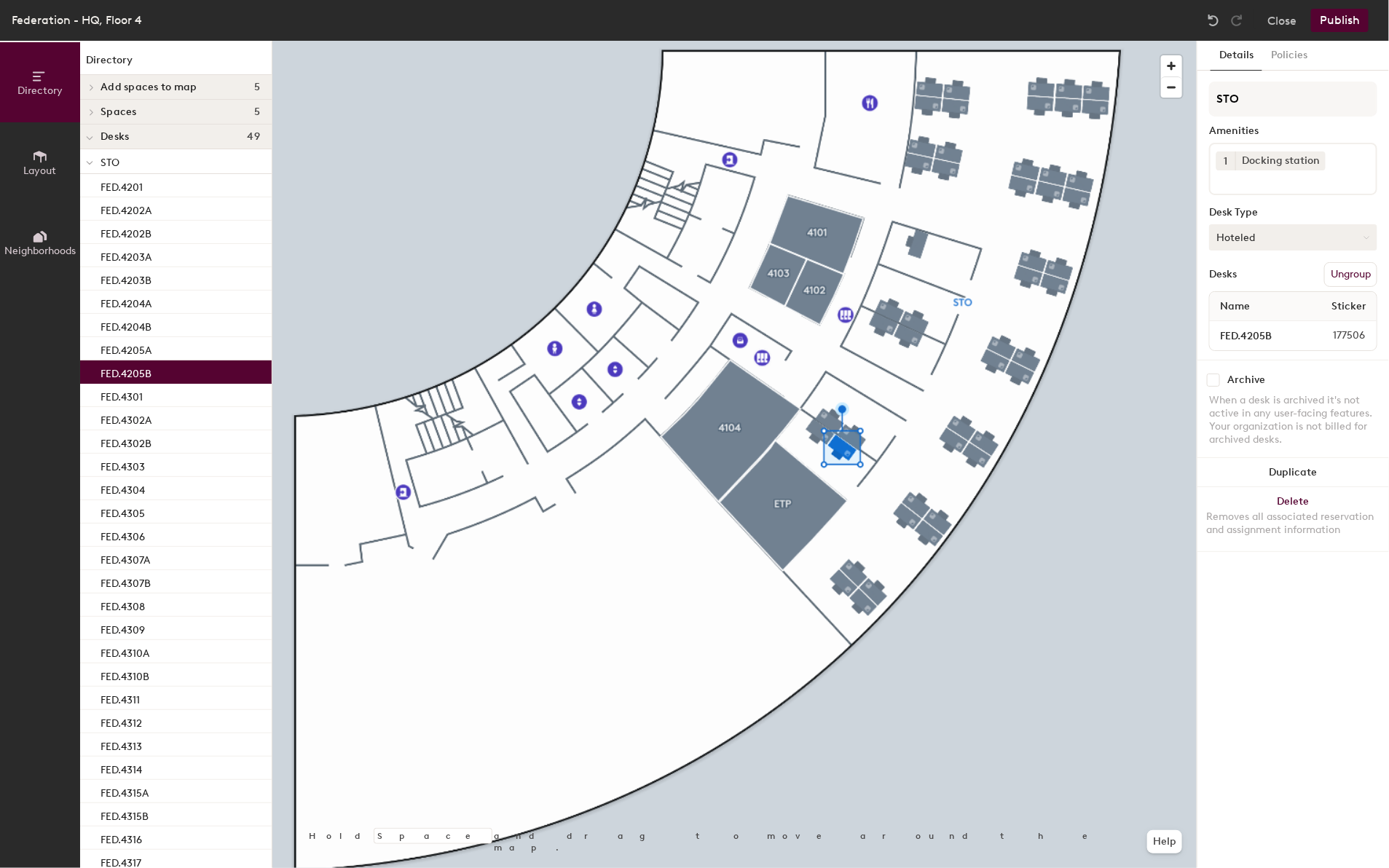
click at [1262, 233] on button "Hoteled" at bounding box center [1293, 237] width 169 height 26
click at [1255, 277] on div "Assigned" at bounding box center [1283, 283] width 146 height 22
click at [1342, 11] on button "Publish" at bounding box center [1340, 20] width 57 height 23
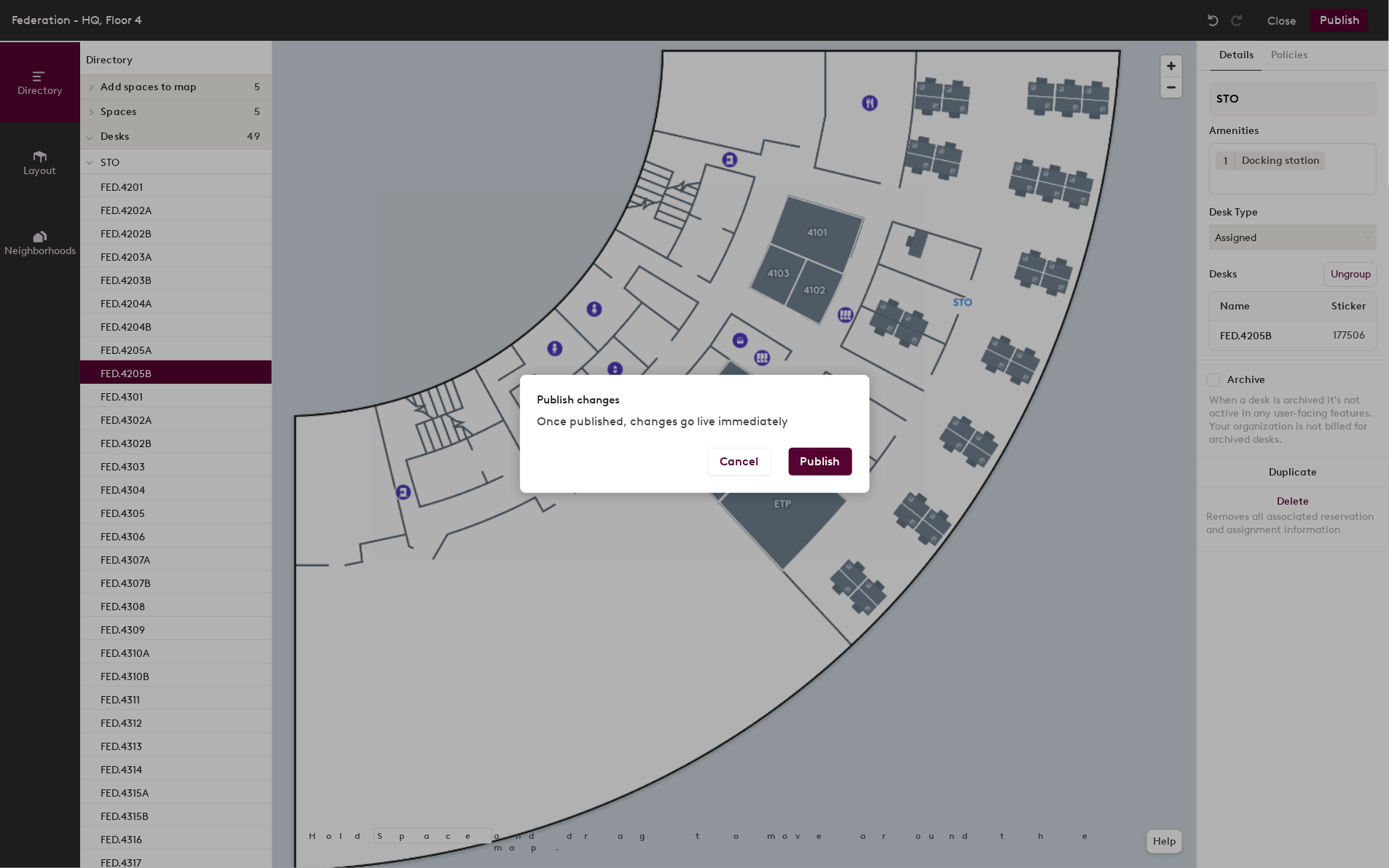
click at [831, 458] on button "Publish" at bounding box center [820, 462] width 63 height 28
